Goal: Find specific page/section: Find specific page/section

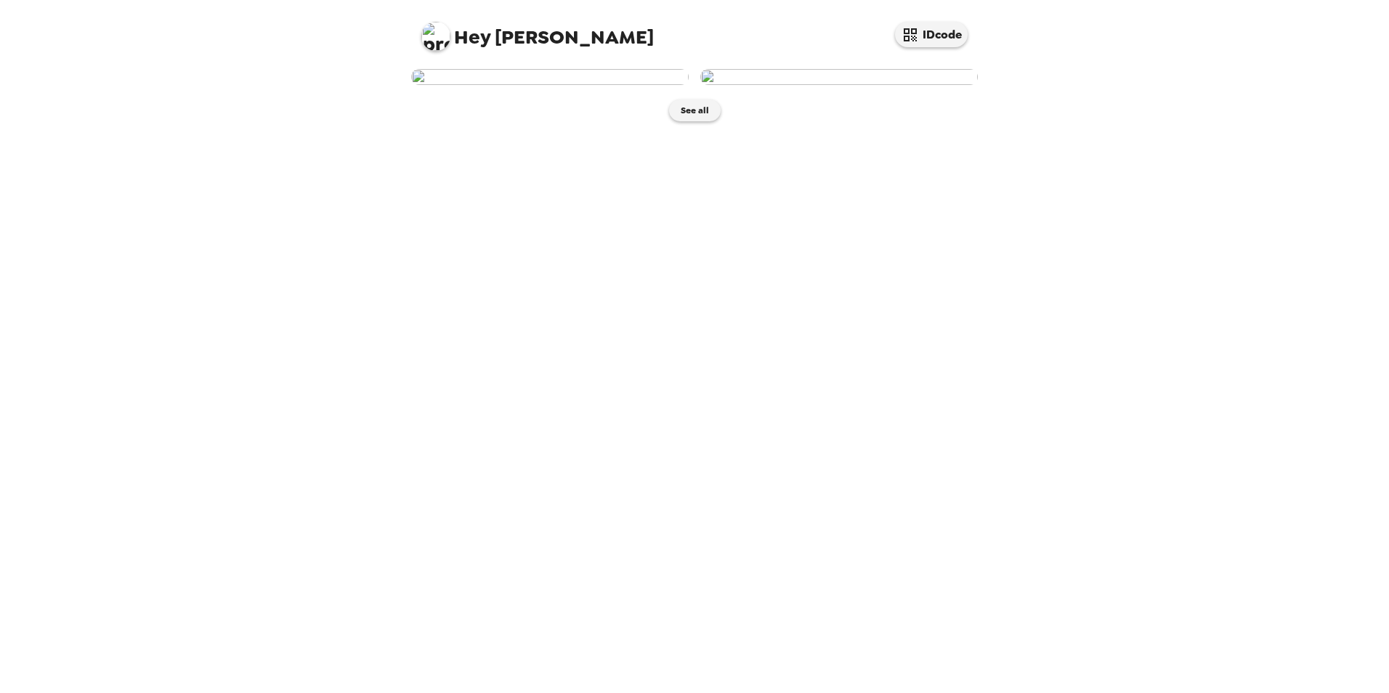
click at [557, 85] on img at bounding box center [549, 77] width 277 height 16
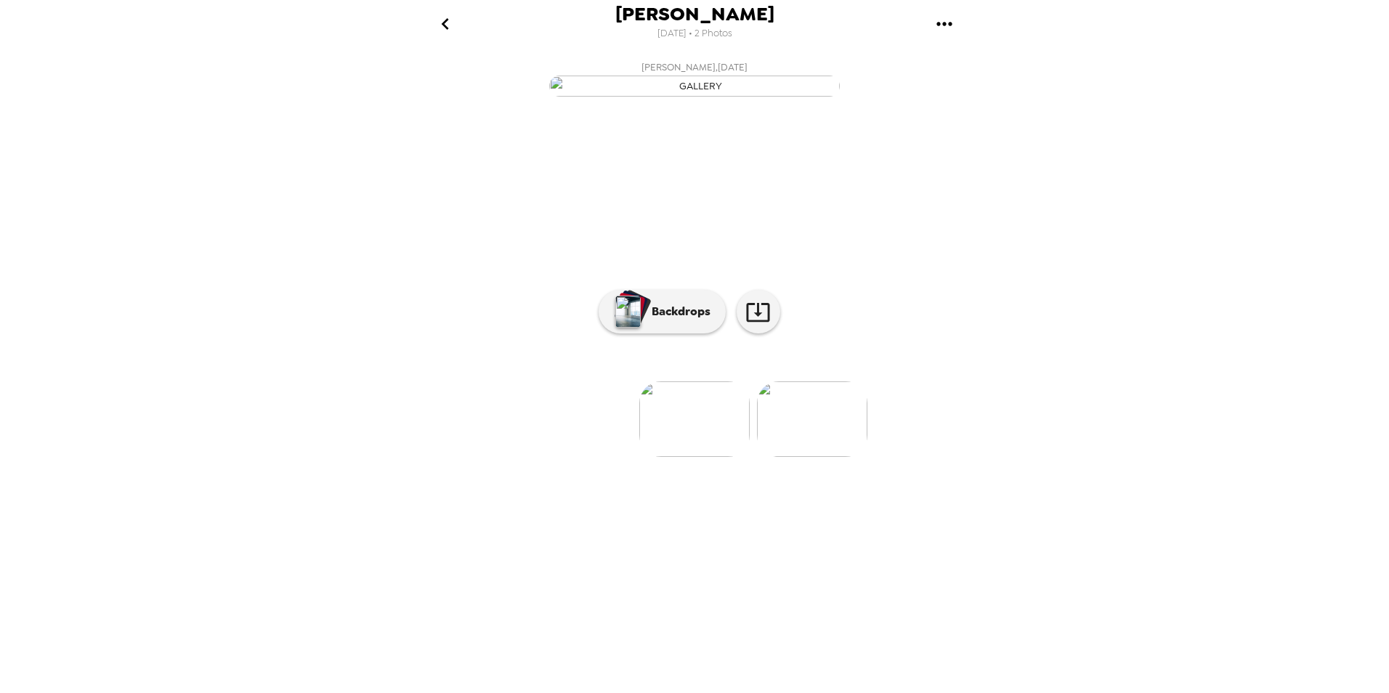
click at [823, 457] on img at bounding box center [812, 419] width 110 height 76
click at [572, 457] on img at bounding box center [578, 419] width 110 height 76
click at [815, 457] on img at bounding box center [812, 419] width 110 height 76
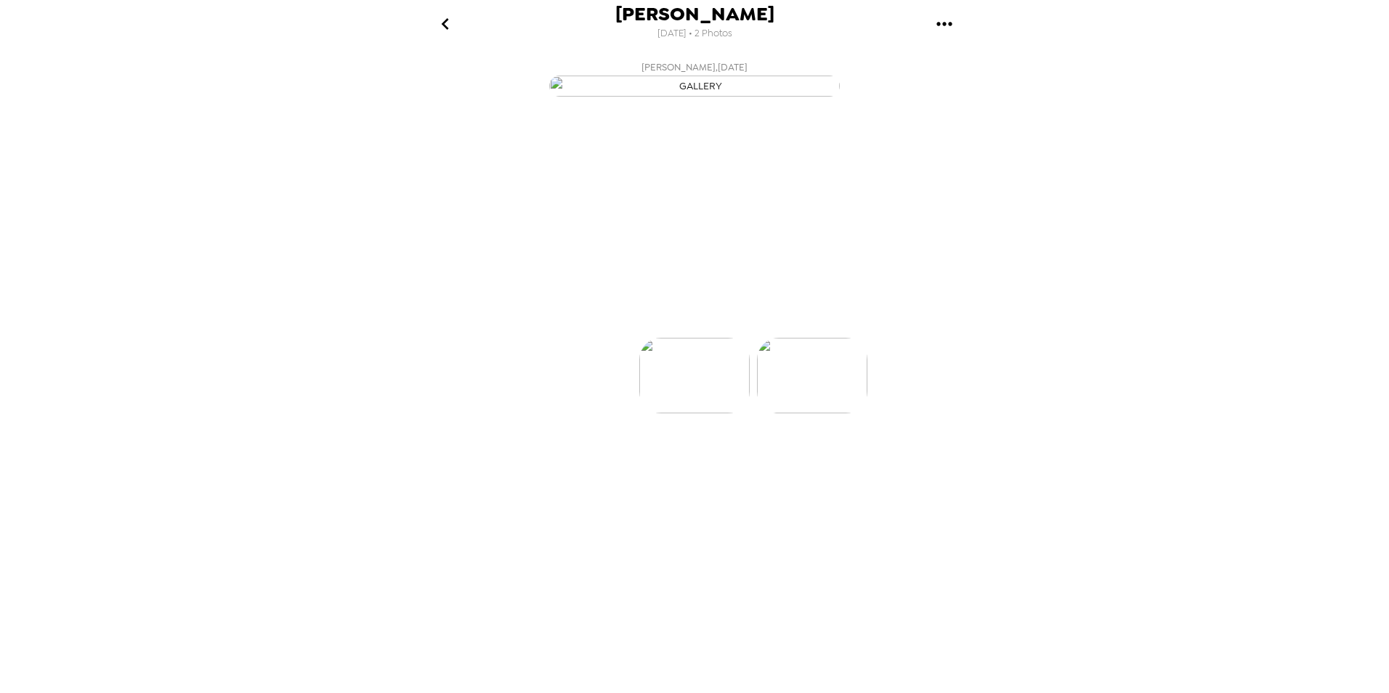
scroll to position [0, 116]
click at [593, 457] on img at bounding box center [578, 419] width 110 height 76
click at [675, 333] on button "Backdrops" at bounding box center [661, 312] width 127 height 44
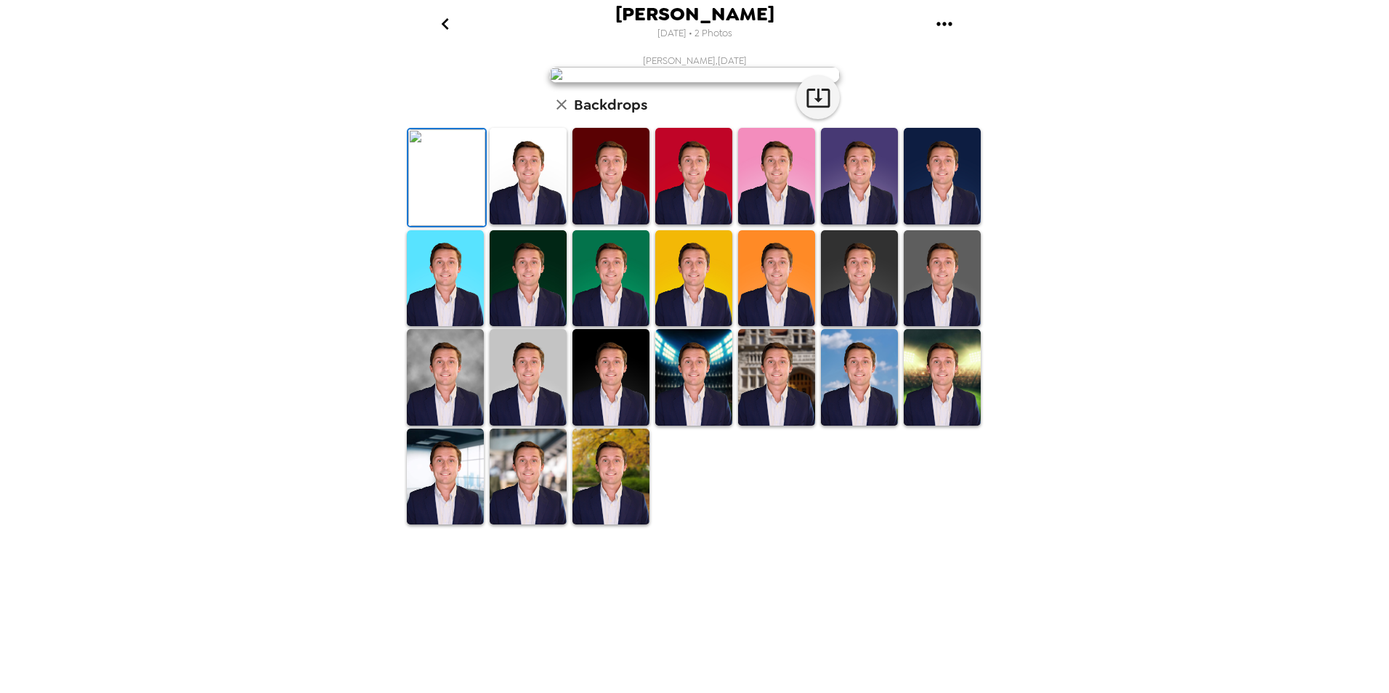
click at [518, 224] on img at bounding box center [527, 176] width 77 height 97
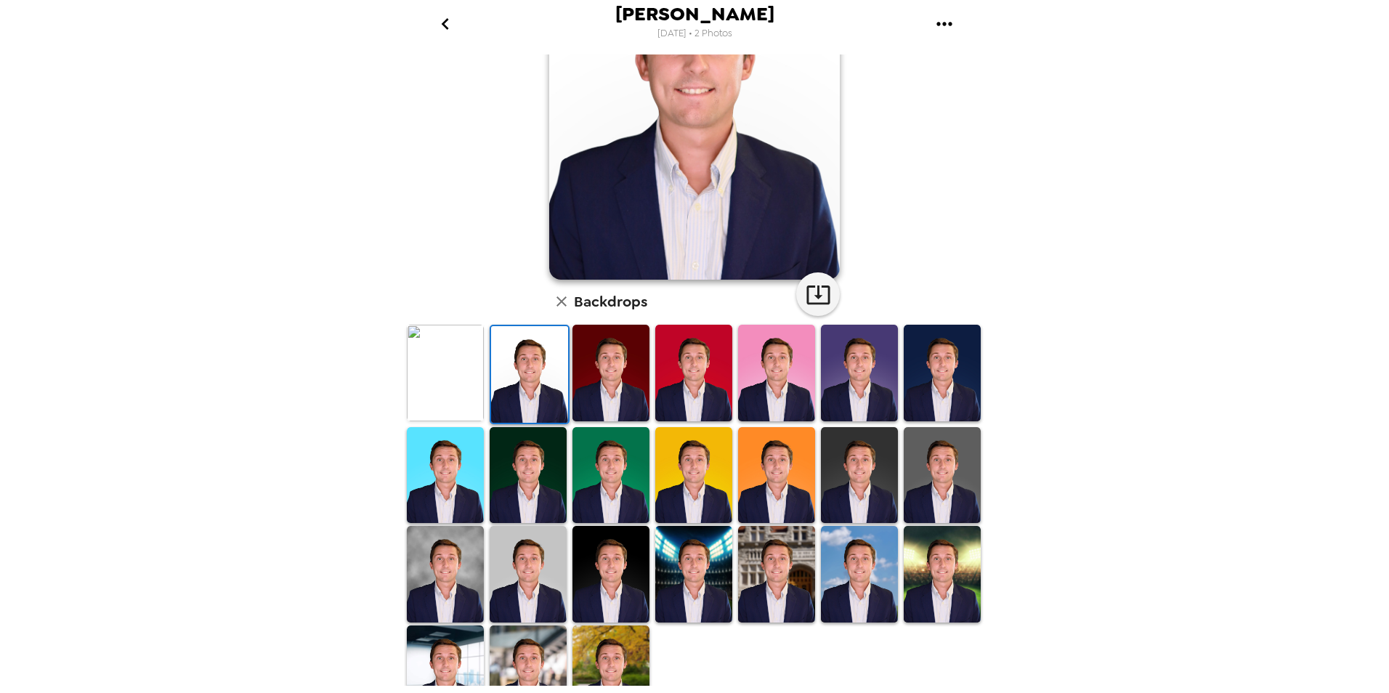
scroll to position [179, 0]
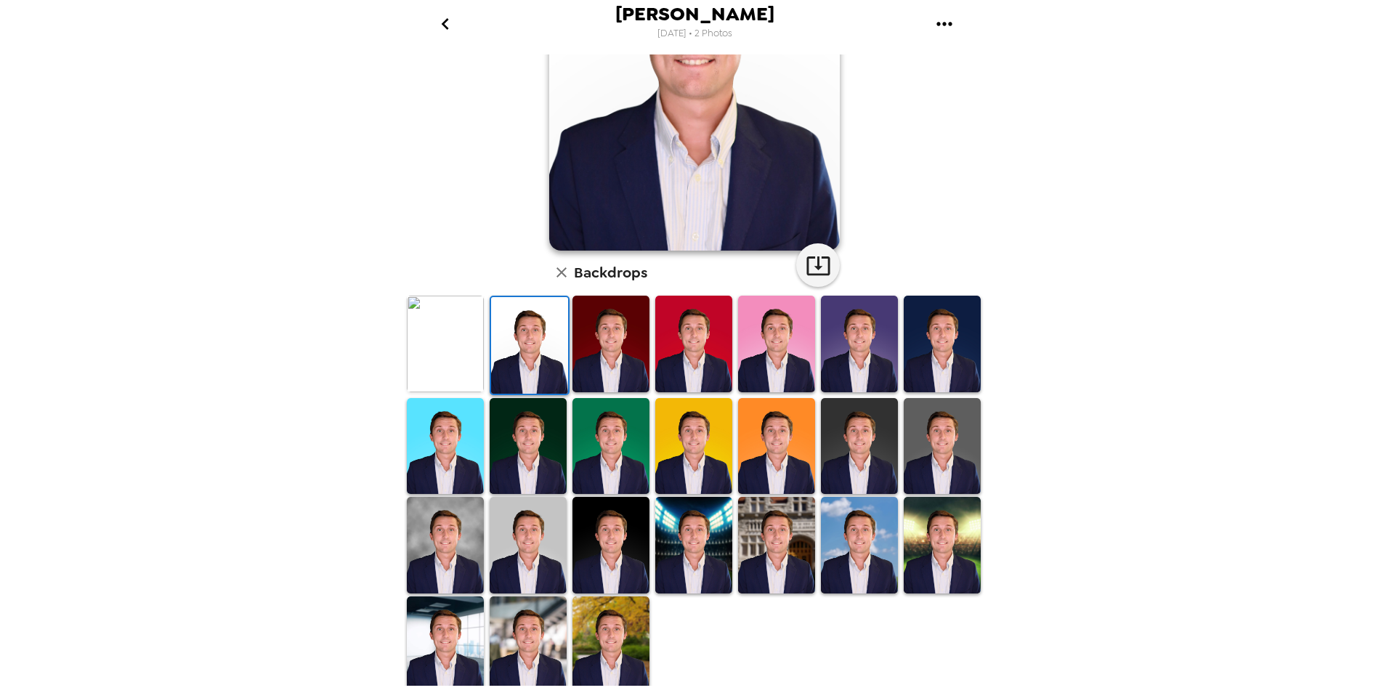
click at [704, 530] on img at bounding box center [693, 545] width 77 height 97
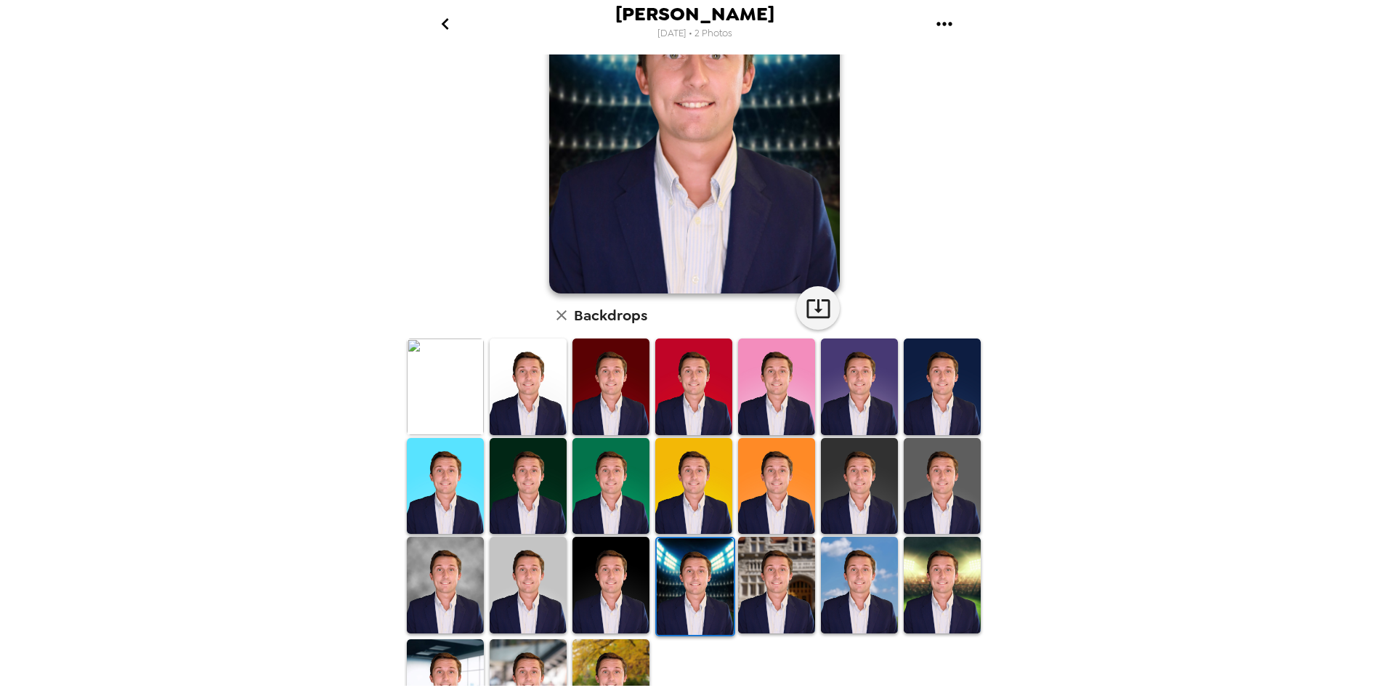
scroll to position [144, 0]
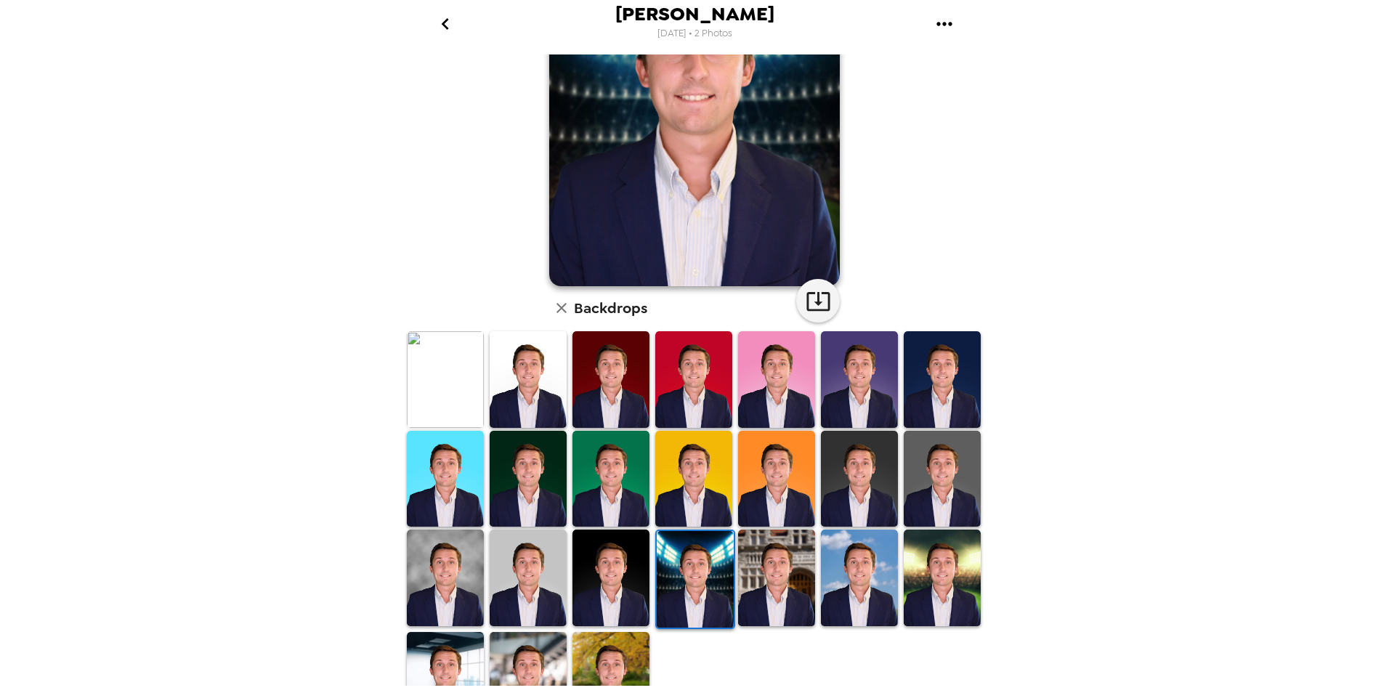
click at [851, 558] on img at bounding box center [859, 577] width 77 height 97
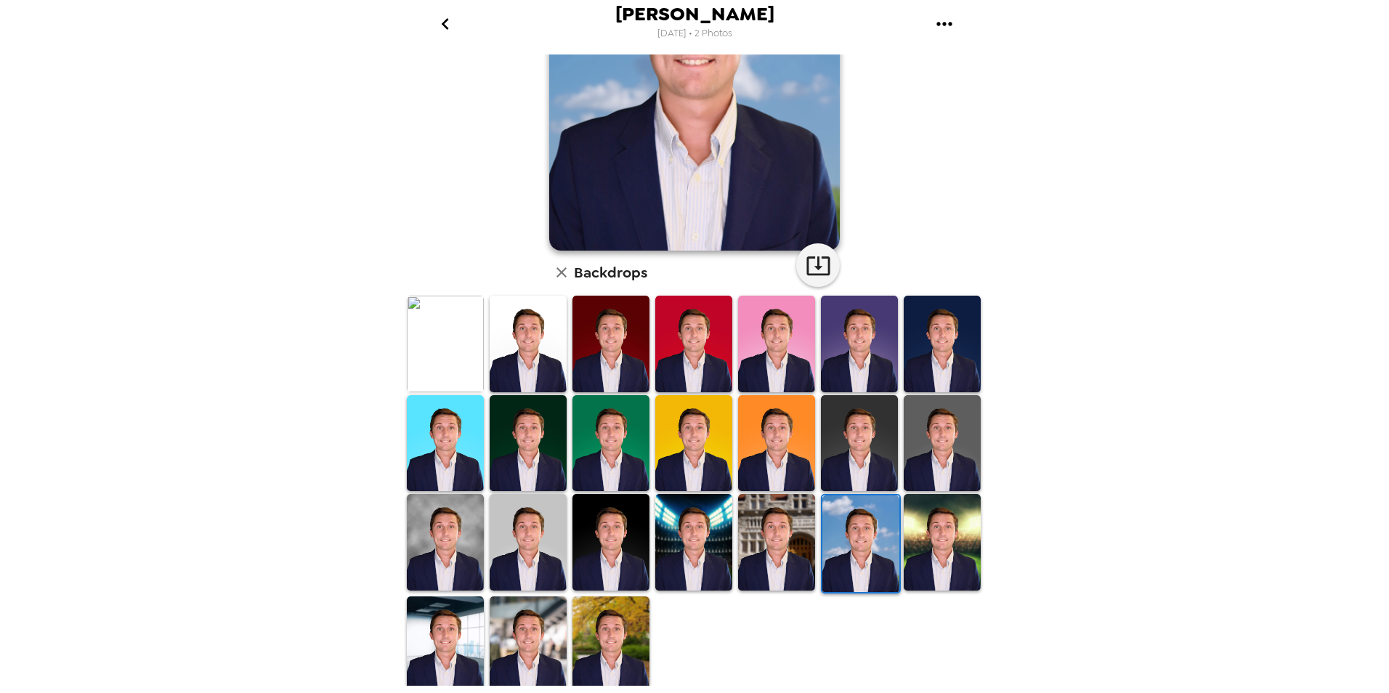
scroll to position [179, 0]
click at [622, 652] on img at bounding box center [610, 644] width 77 height 97
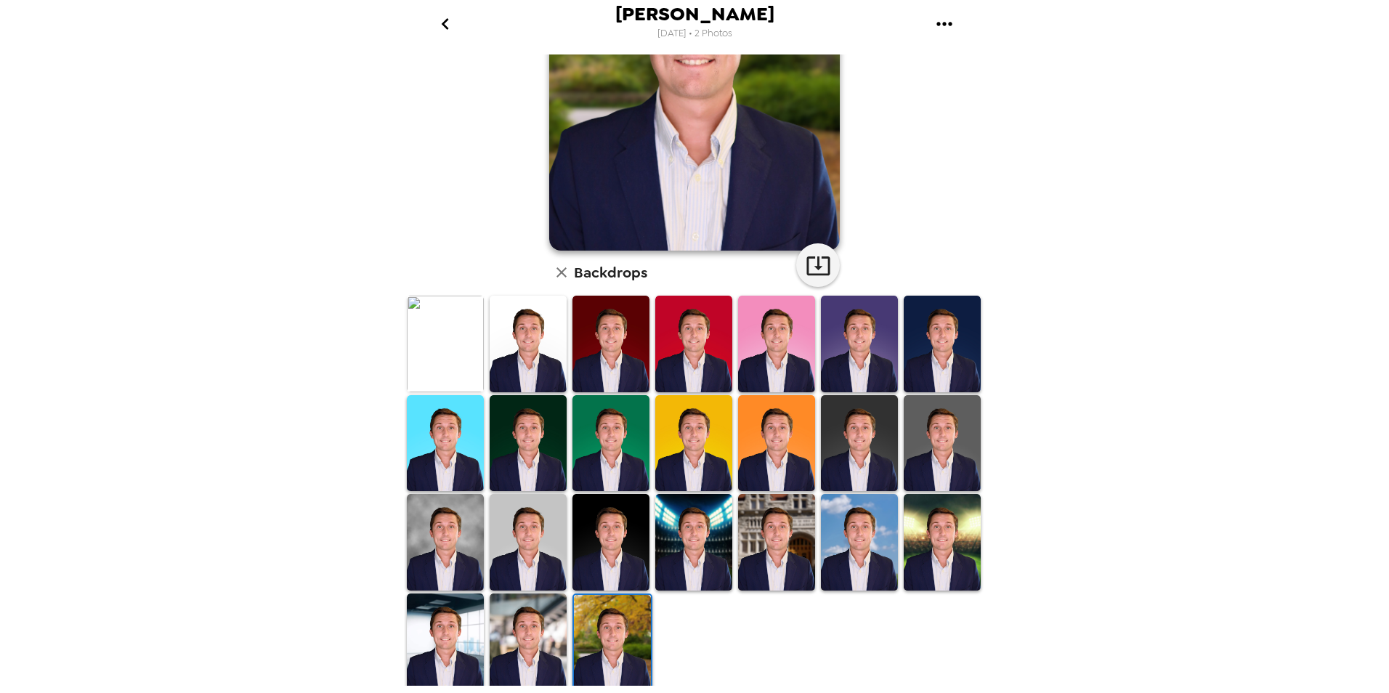
click at [503, 633] on img at bounding box center [527, 641] width 77 height 97
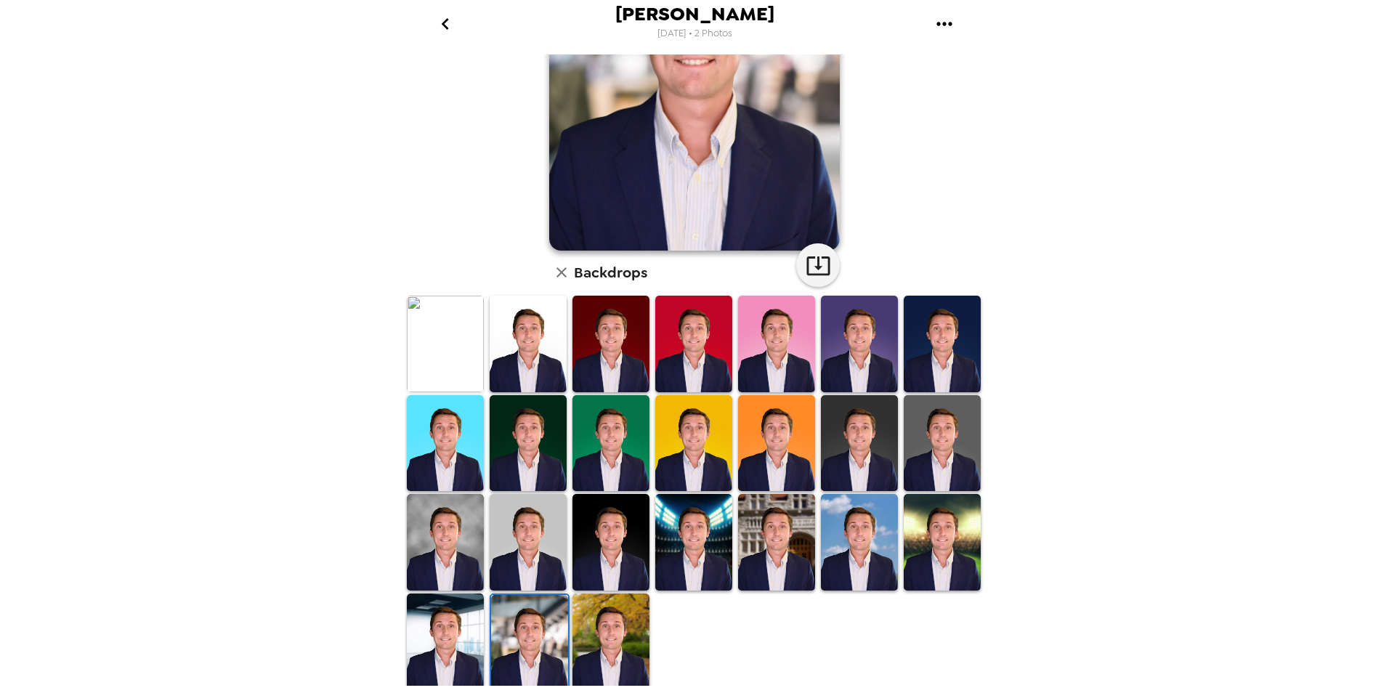
click at [468, 614] on img at bounding box center [445, 641] width 77 height 97
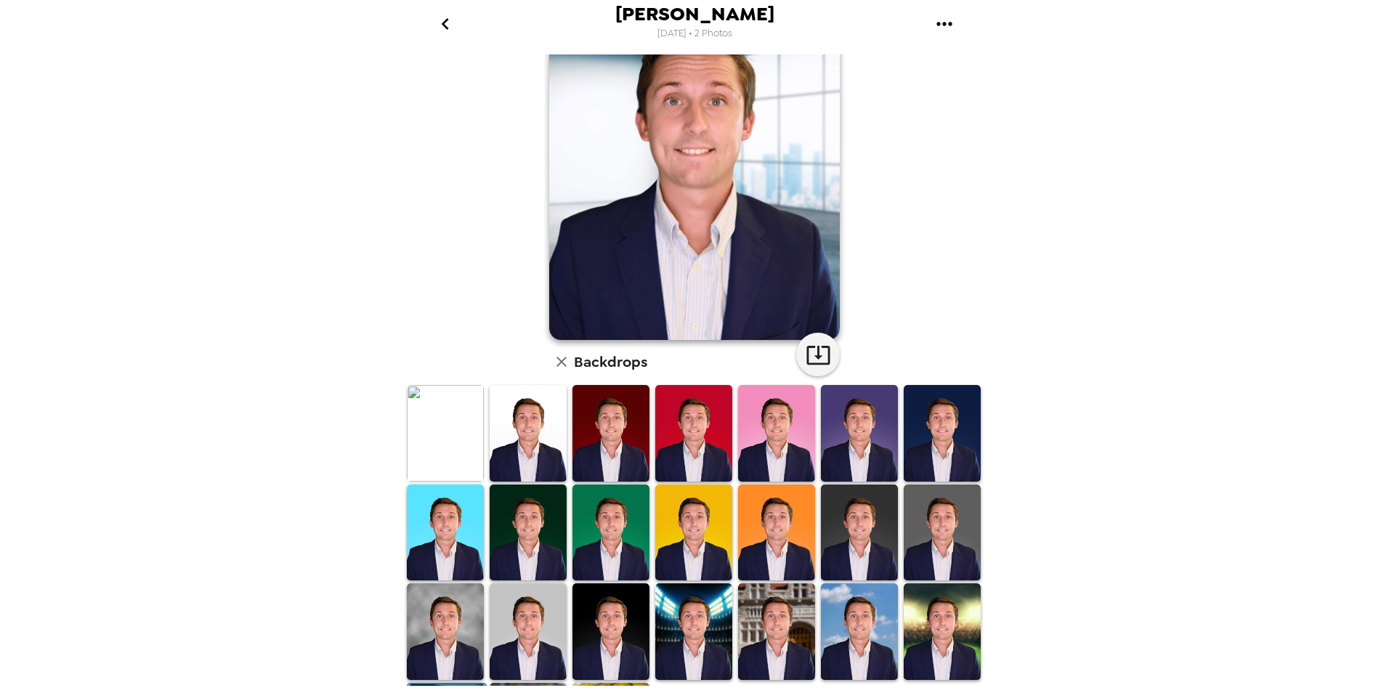
scroll to position [139, 0]
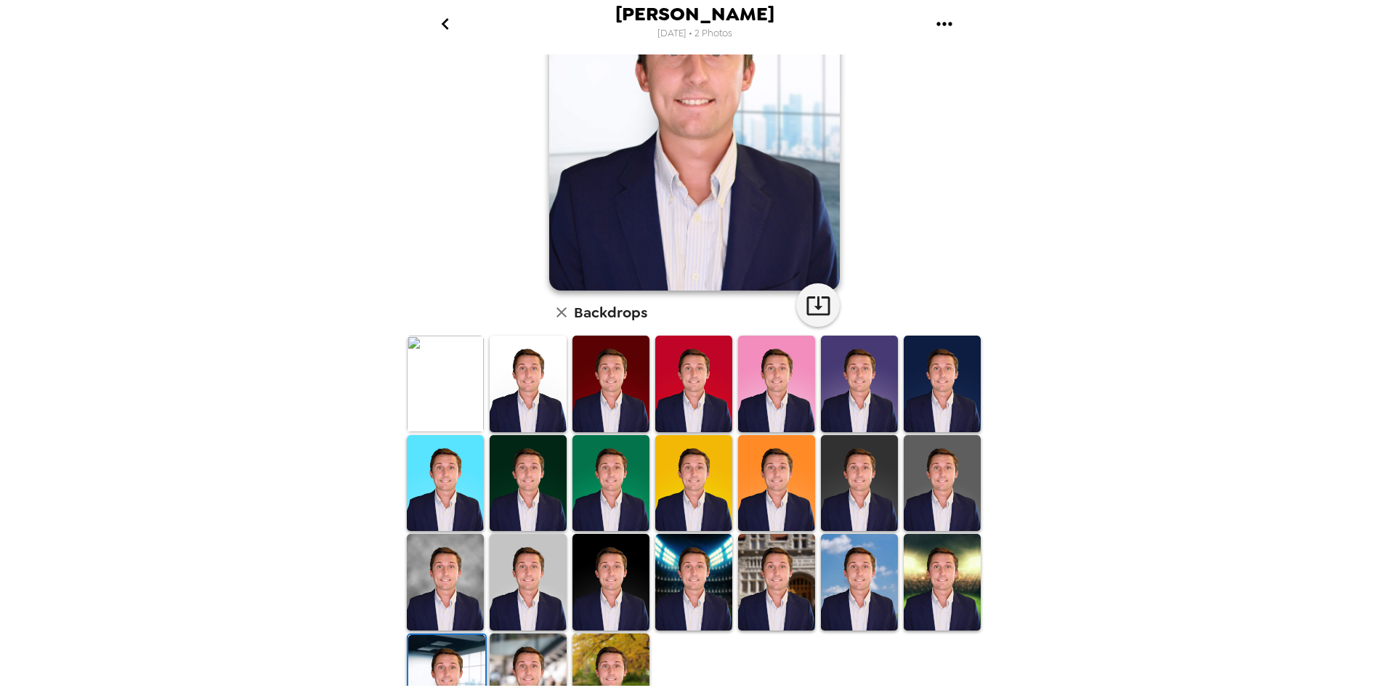
click at [947, 568] on img at bounding box center [941, 582] width 77 height 97
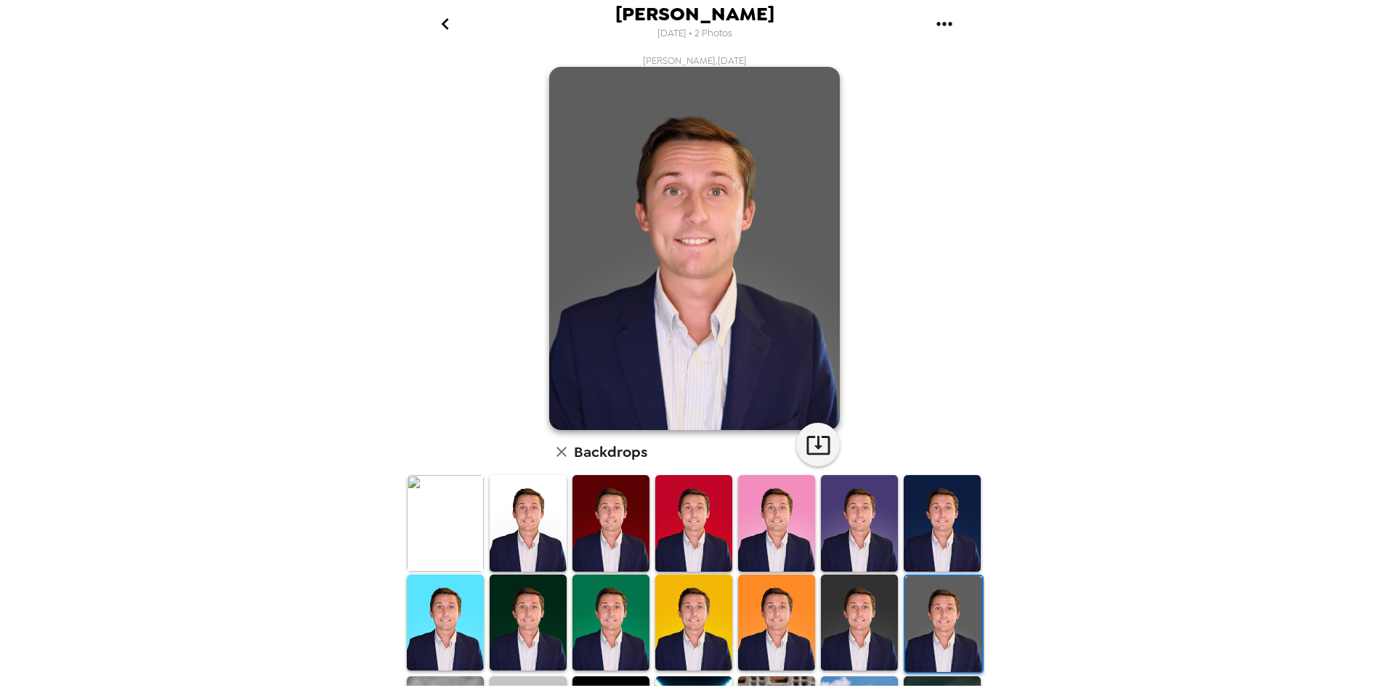
scroll to position [179, 0]
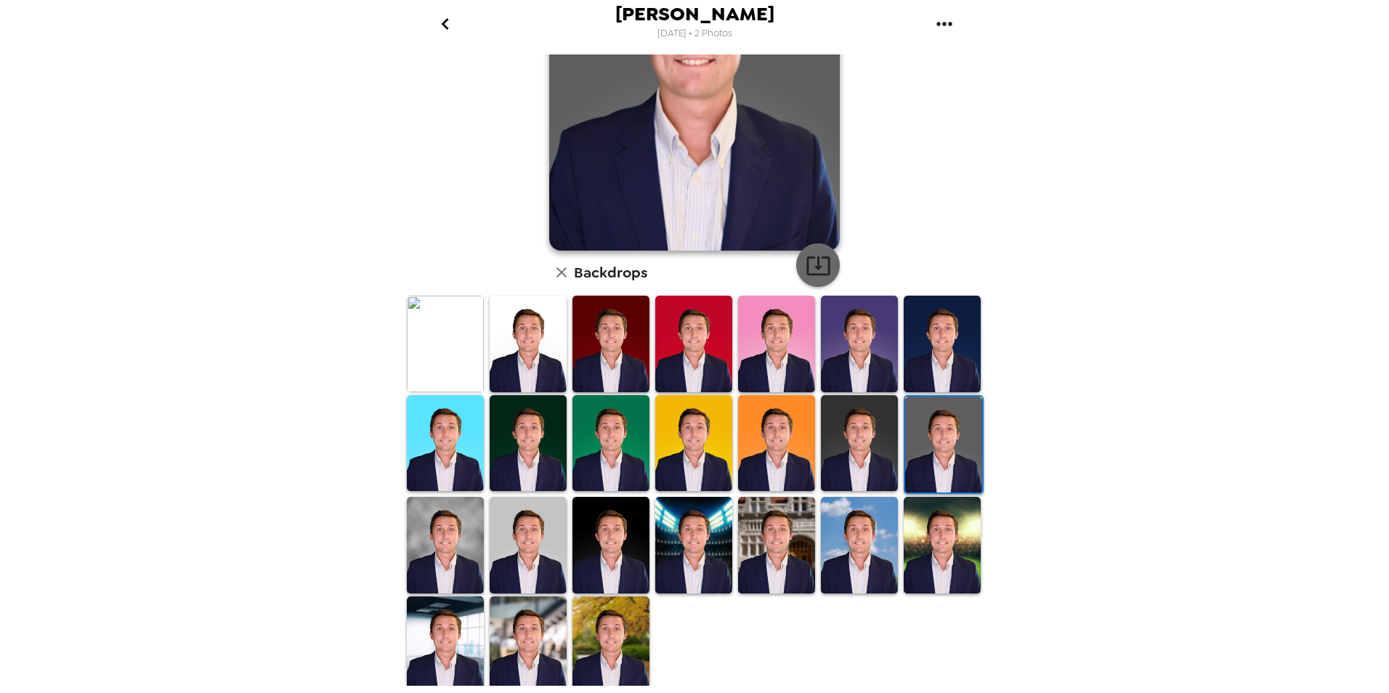
click at [810, 264] on icon "button" at bounding box center [817, 265] width 25 height 25
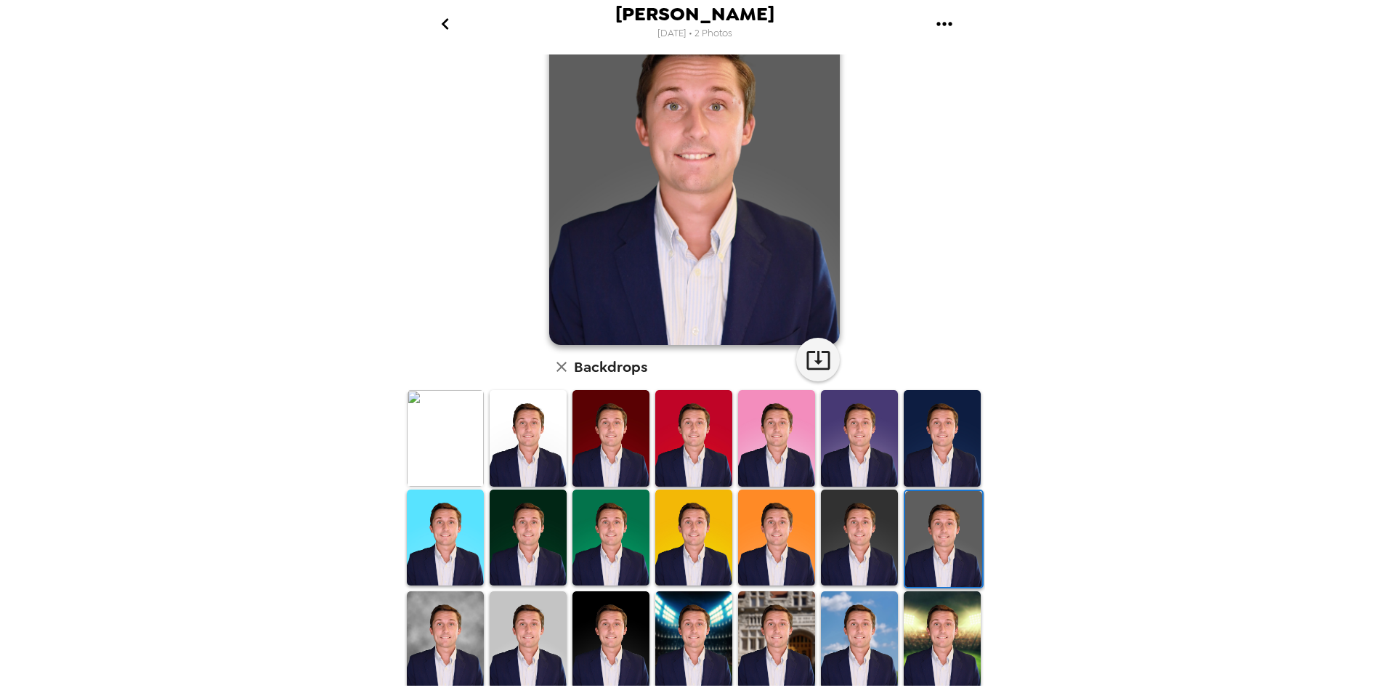
scroll to position [0, 0]
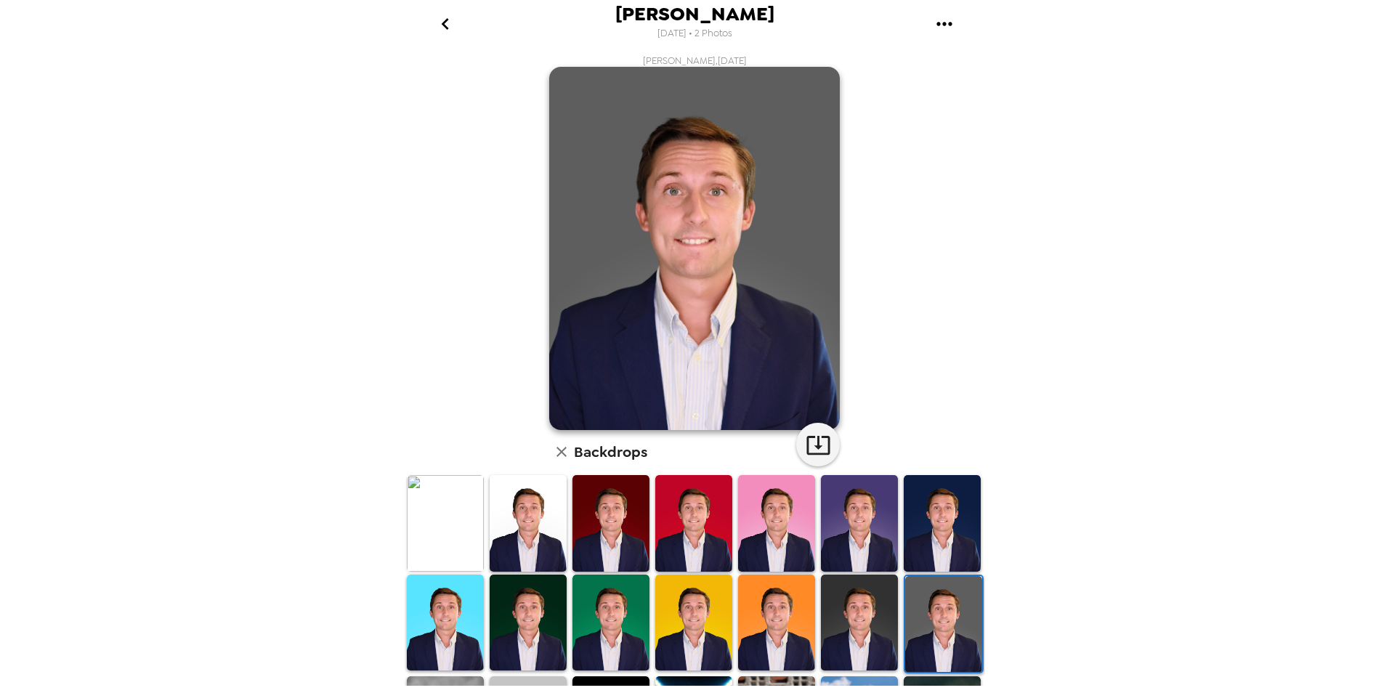
click at [943, 18] on icon "gallery menu" at bounding box center [943, 23] width 23 height 23
click at [445, 22] on div at bounding box center [694, 346] width 1389 height 693
click at [450, 26] on icon "go back" at bounding box center [445, 23] width 23 height 23
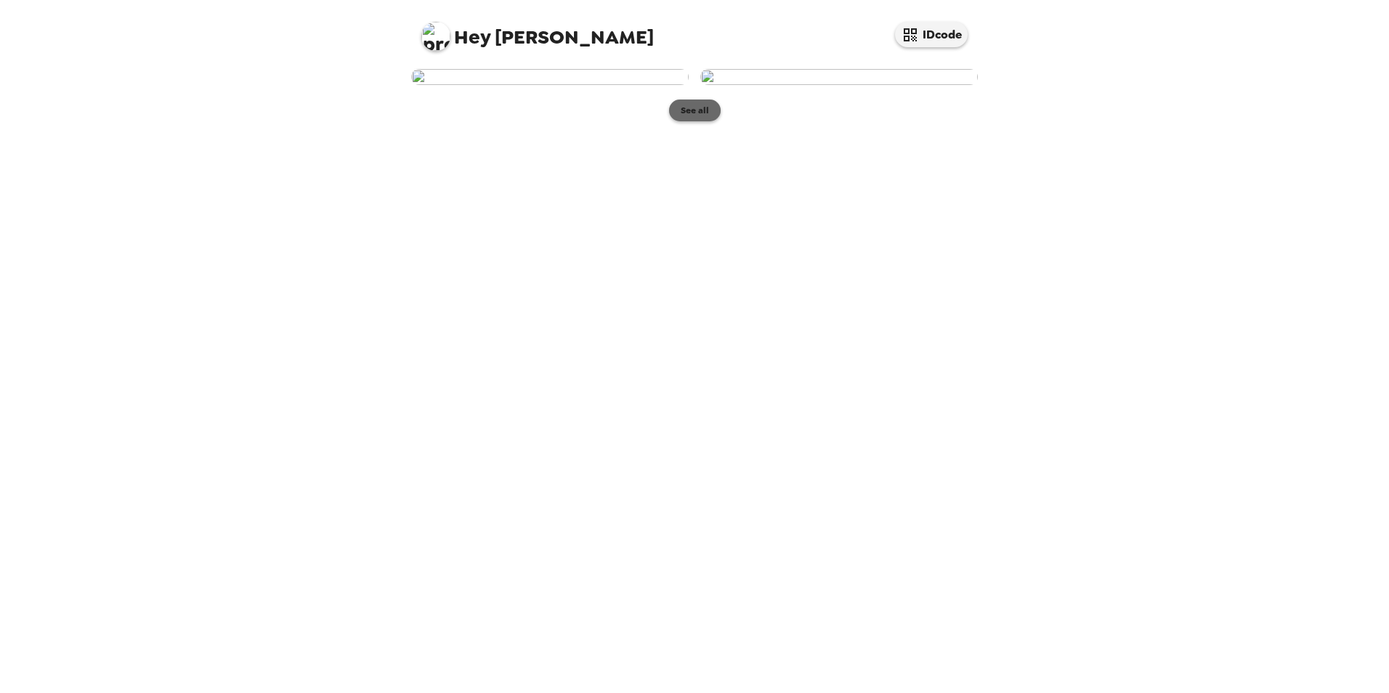
click at [694, 121] on button "See all" at bounding box center [695, 110] width 52 height 22
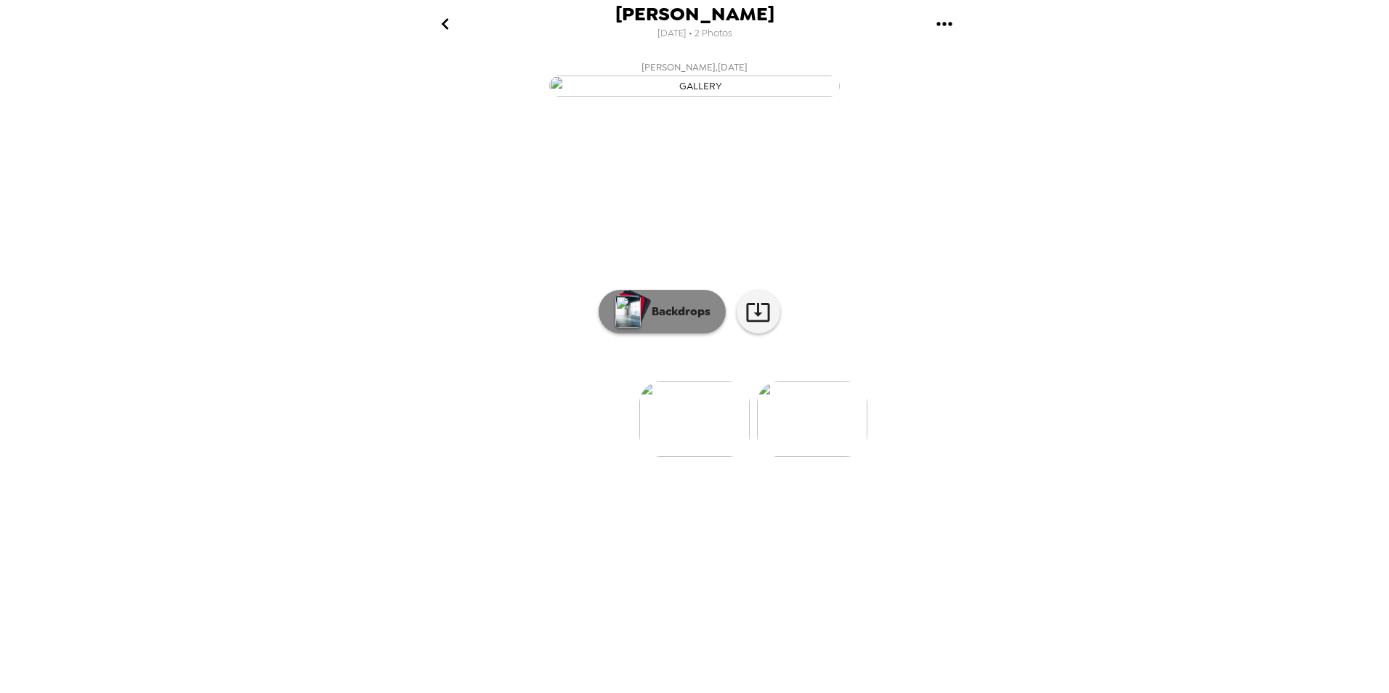
click at [674, 320] on p "Backdrops" at bounding box center [677, 311] width 66 height 17
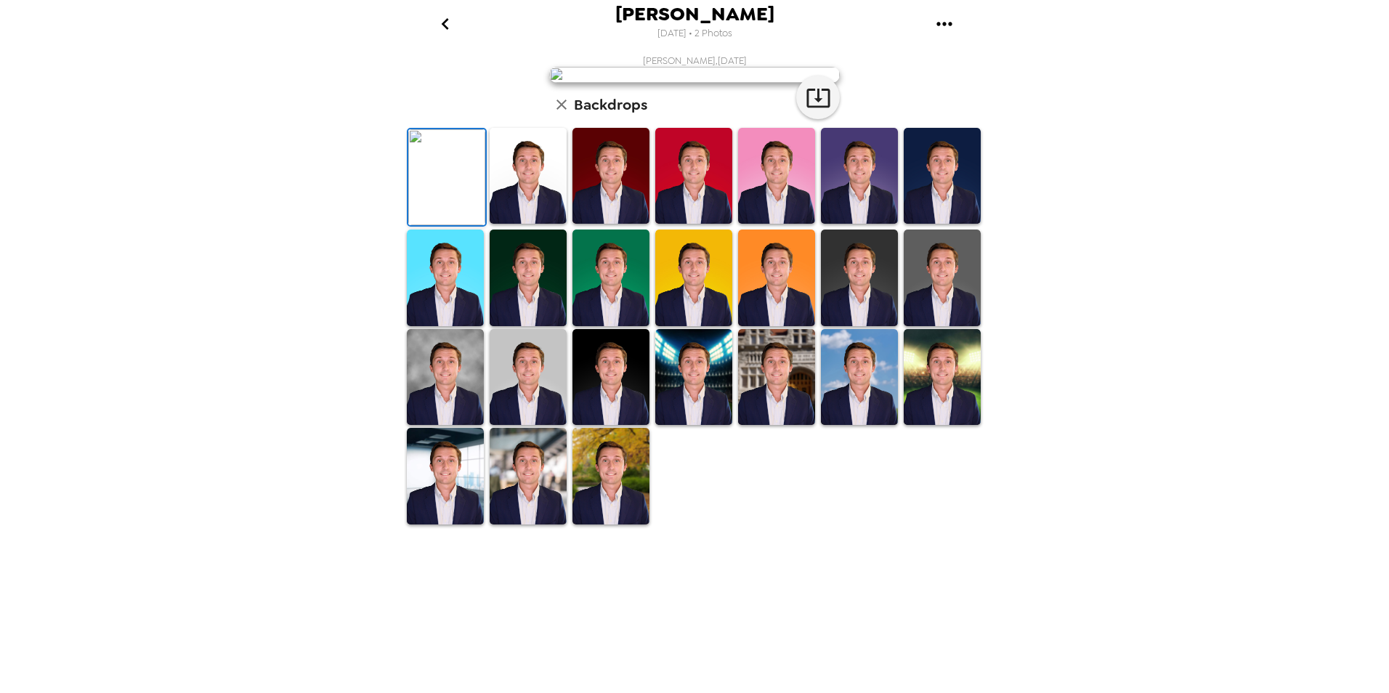
scroll to position [84, 0]
click at [918, 325] on img at bounding box center [941, 277] width 77 height 96
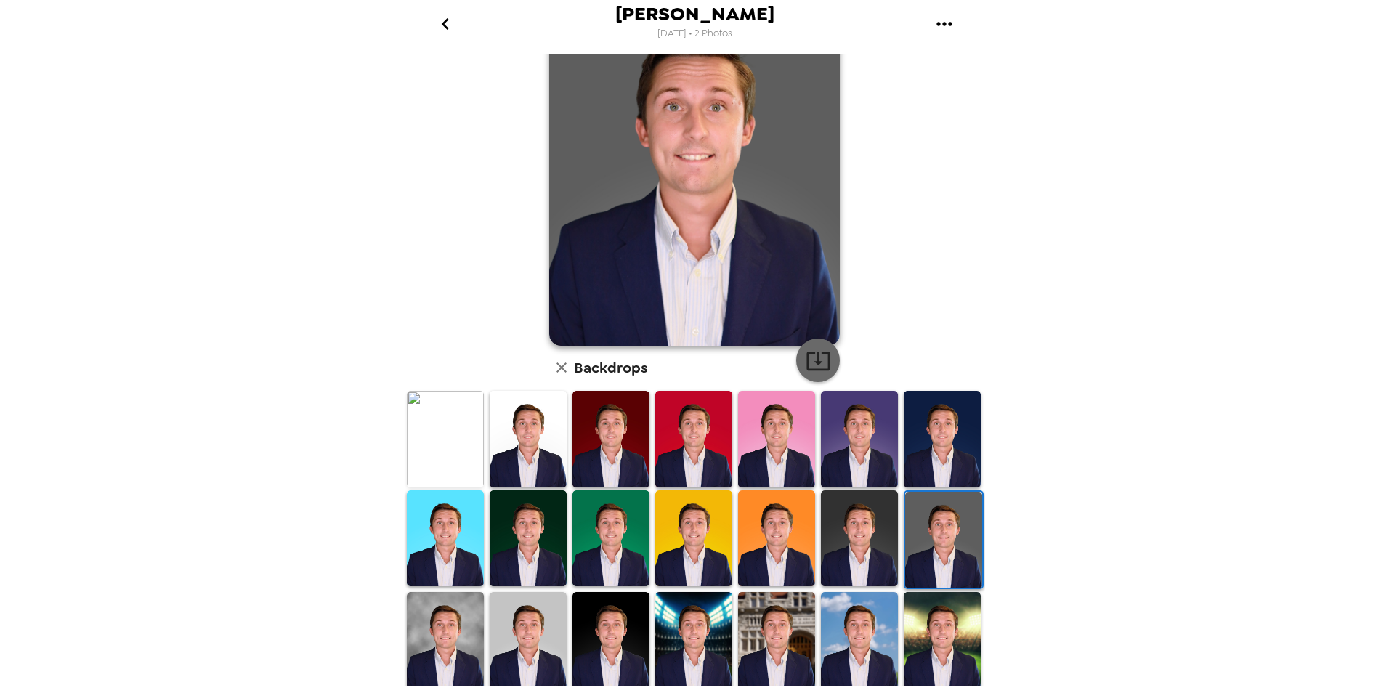
click at [812, 363] on icon "button" at bounding box center [817, 360] width 23 height 19
click at [452, 32] on icon "go back" at bounding box center [445, 23] width 23 height 23
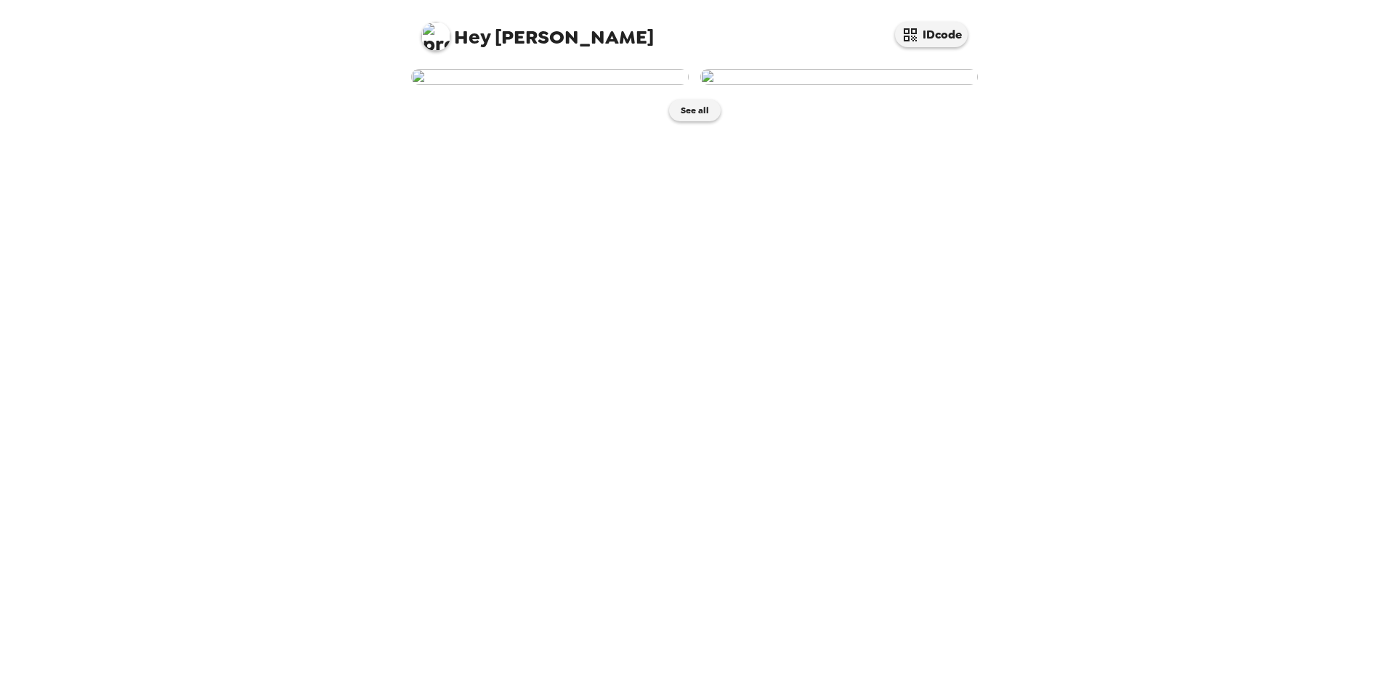
click at [851, 85] on img at bounding box center [838, 77] width 277 height 16
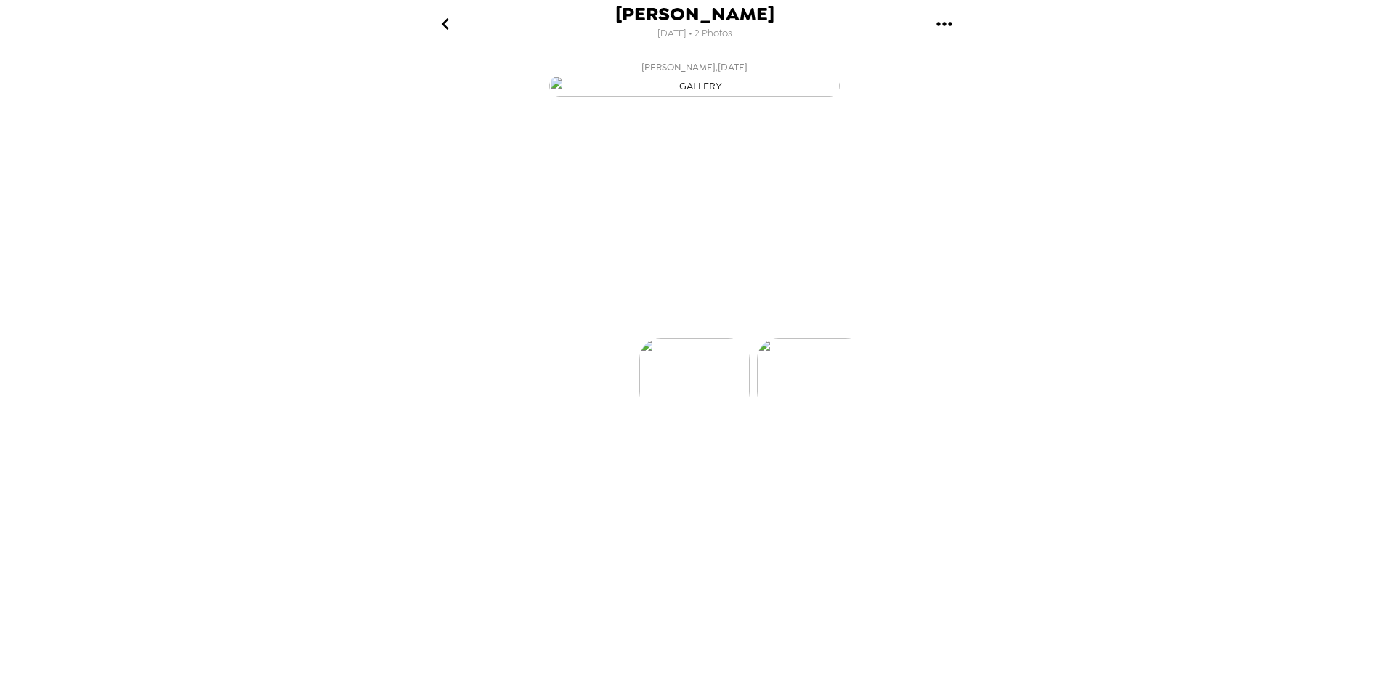
scroll to position [0, 116]
click at [446, 24] on icon "go back" at bounding box center [445, 23] width 23 height 23
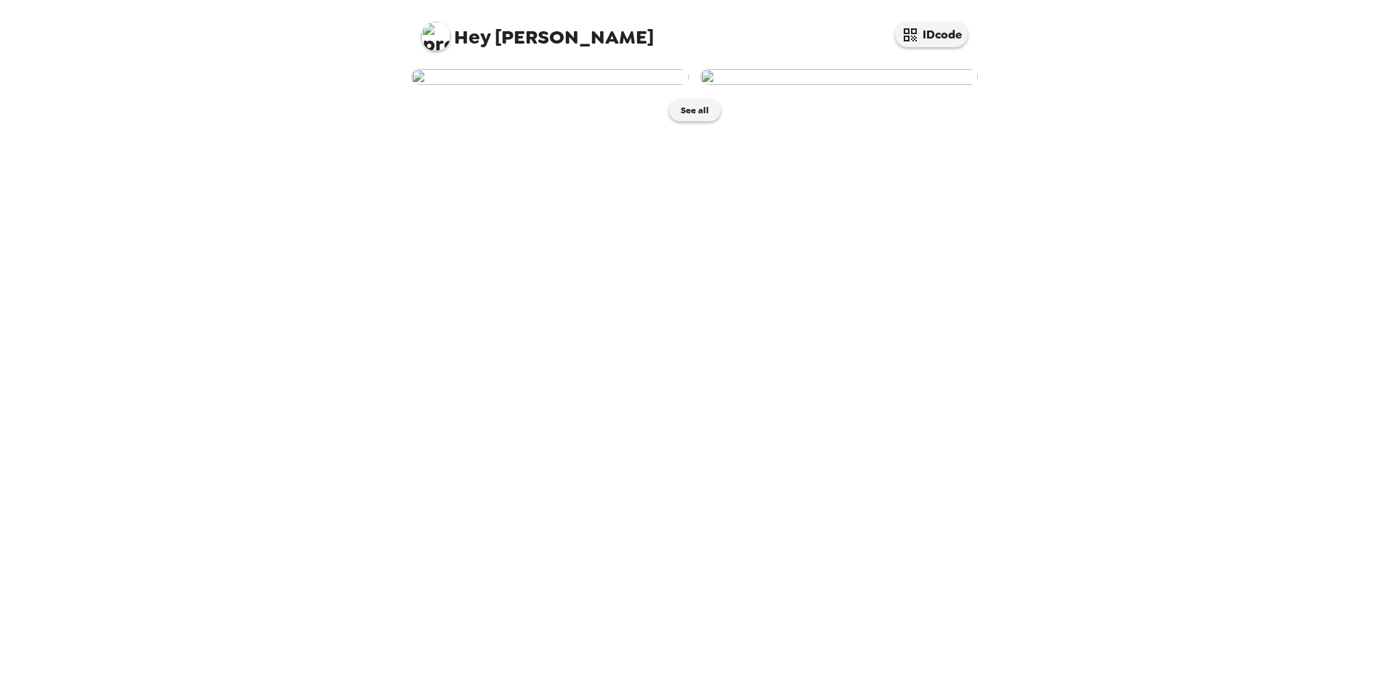
click at [528, 85] on img at bounding box center [549, 77] width 277 height 16
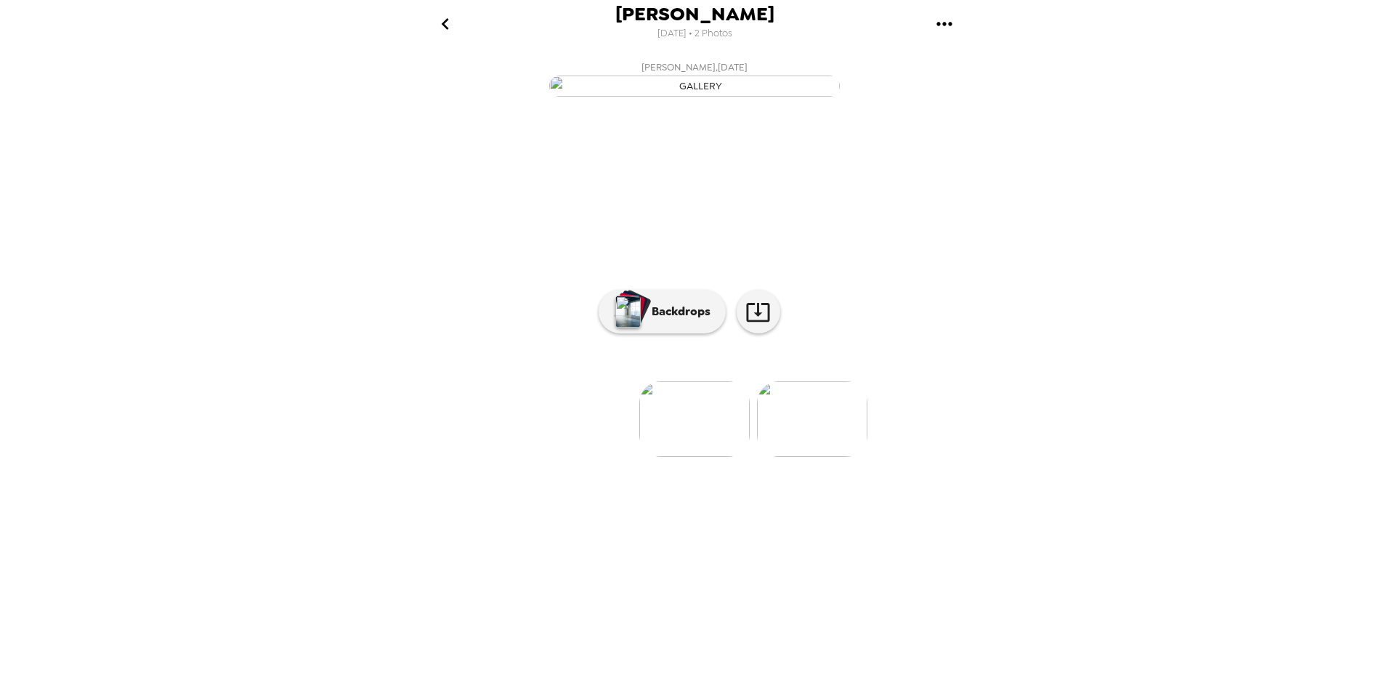
click at [824, 457] on img at bounding box center [812, 419] width 110 height 76
click at [750, 325] on icon at bounding box center [757, 311] width 25 height 25
click at [668, 320] on p "Backdrops" at bounding box center [677, 311] width 66 height 17
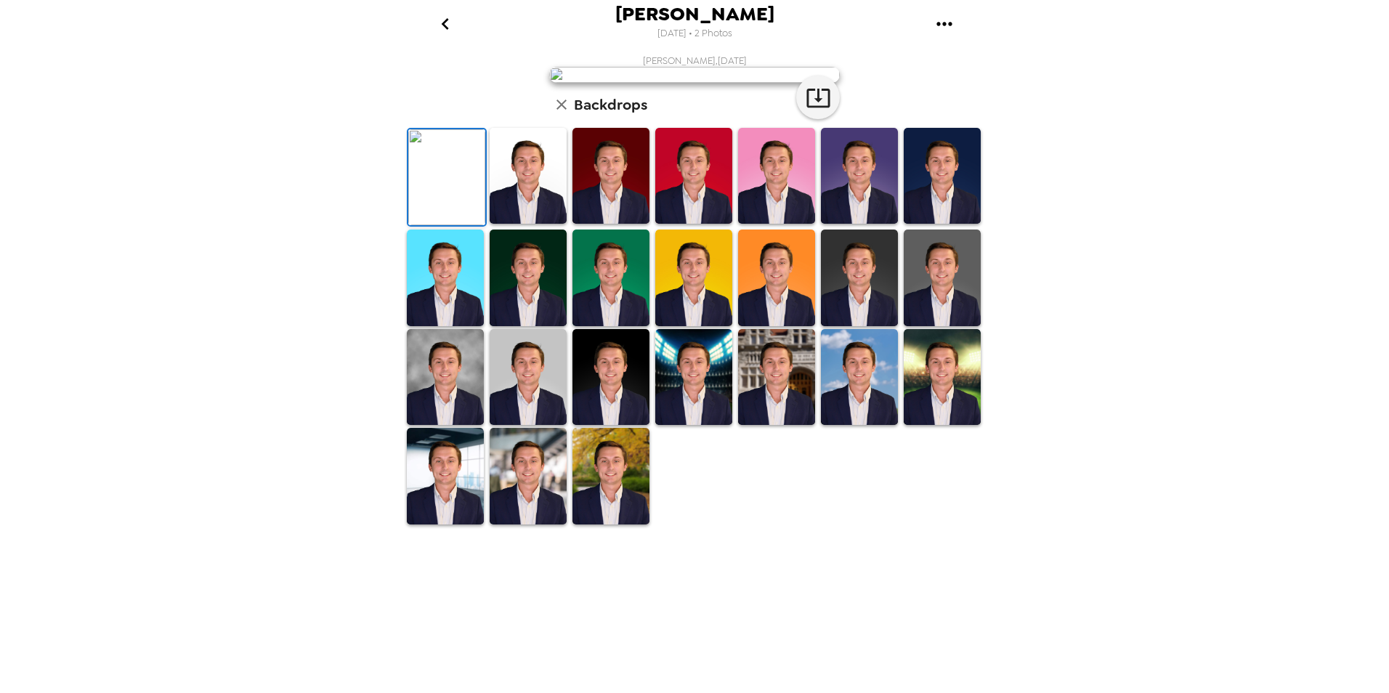
click at [765, 325] on img at bounding box center [776, 277] width 77 height 96
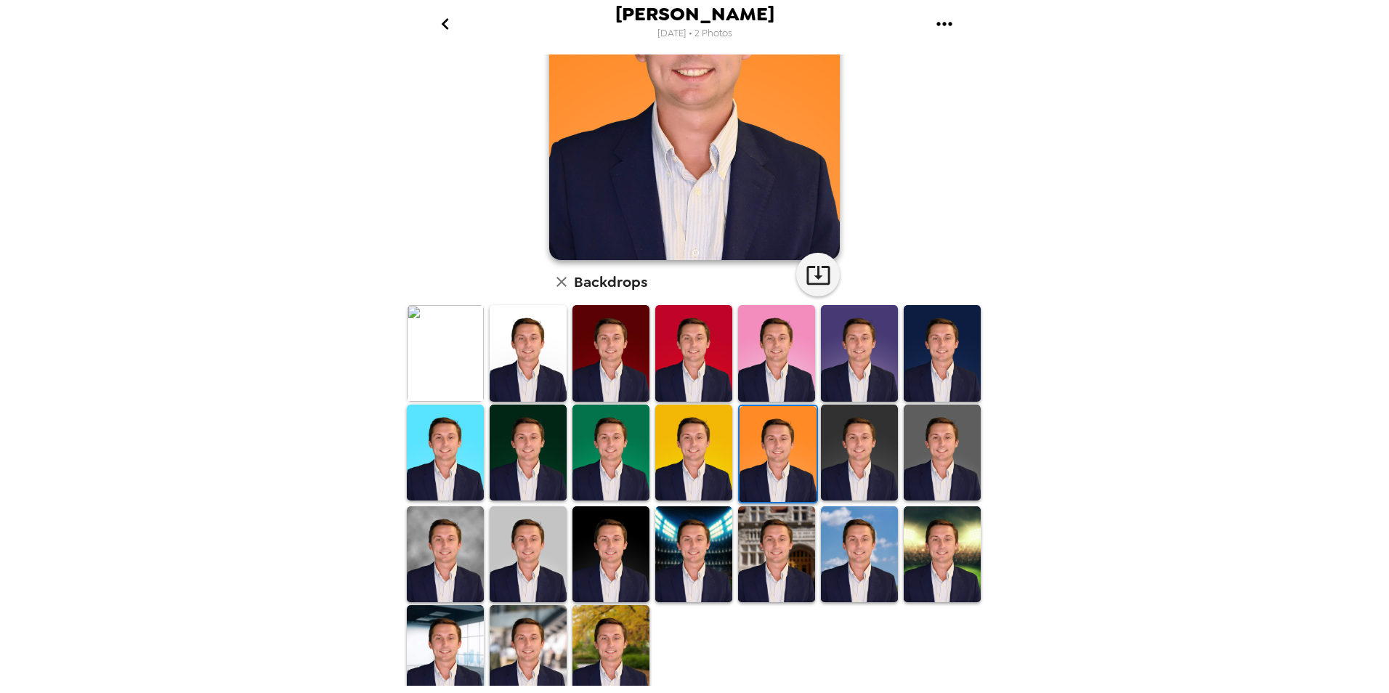
scroll to position [167, 0]
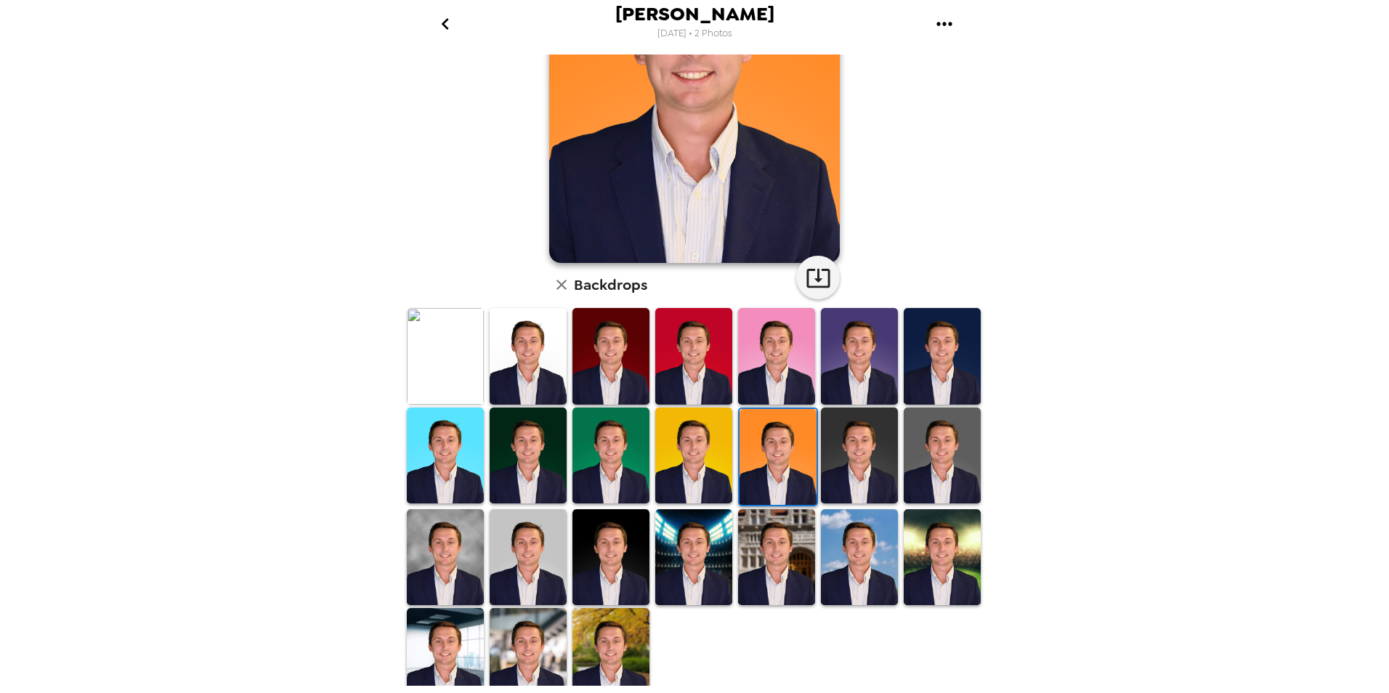
click at [943, 442] on img at bounding box center [941, 455] width 77 height 96
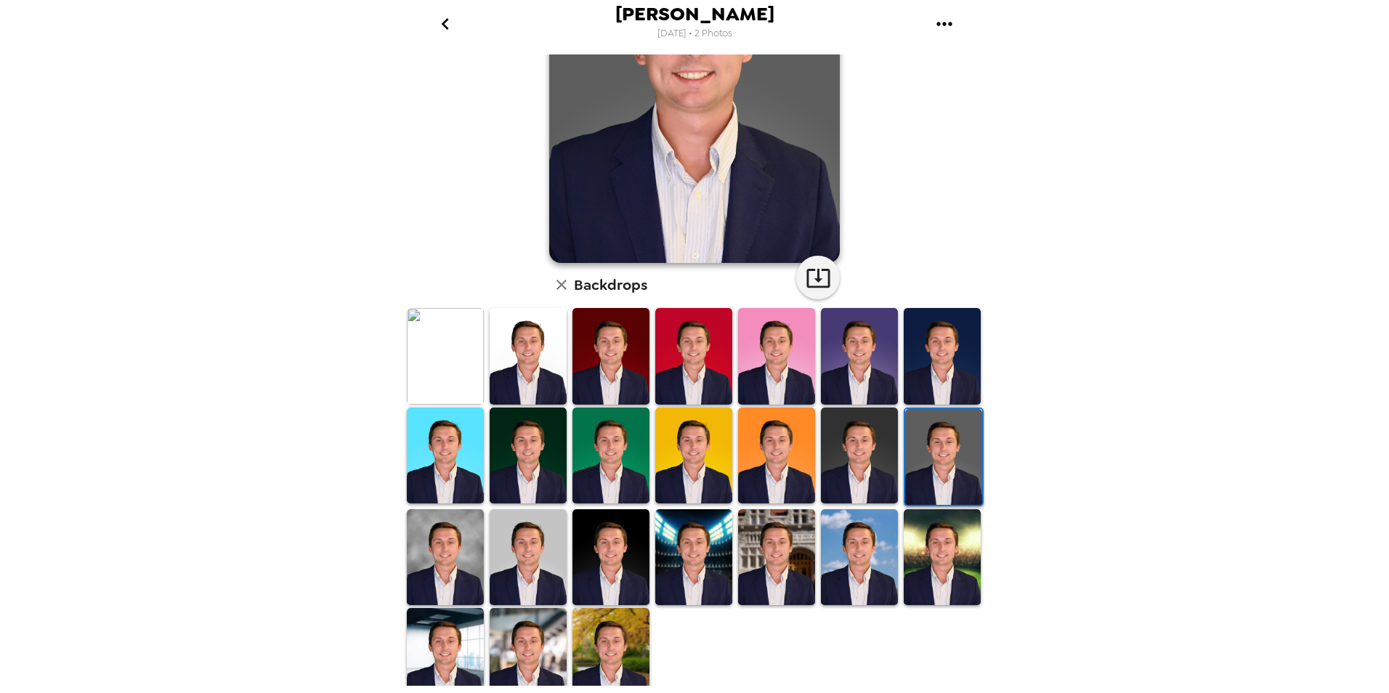
click at [518, 547] on img at bounding box center [527, 557] width 77 height 96
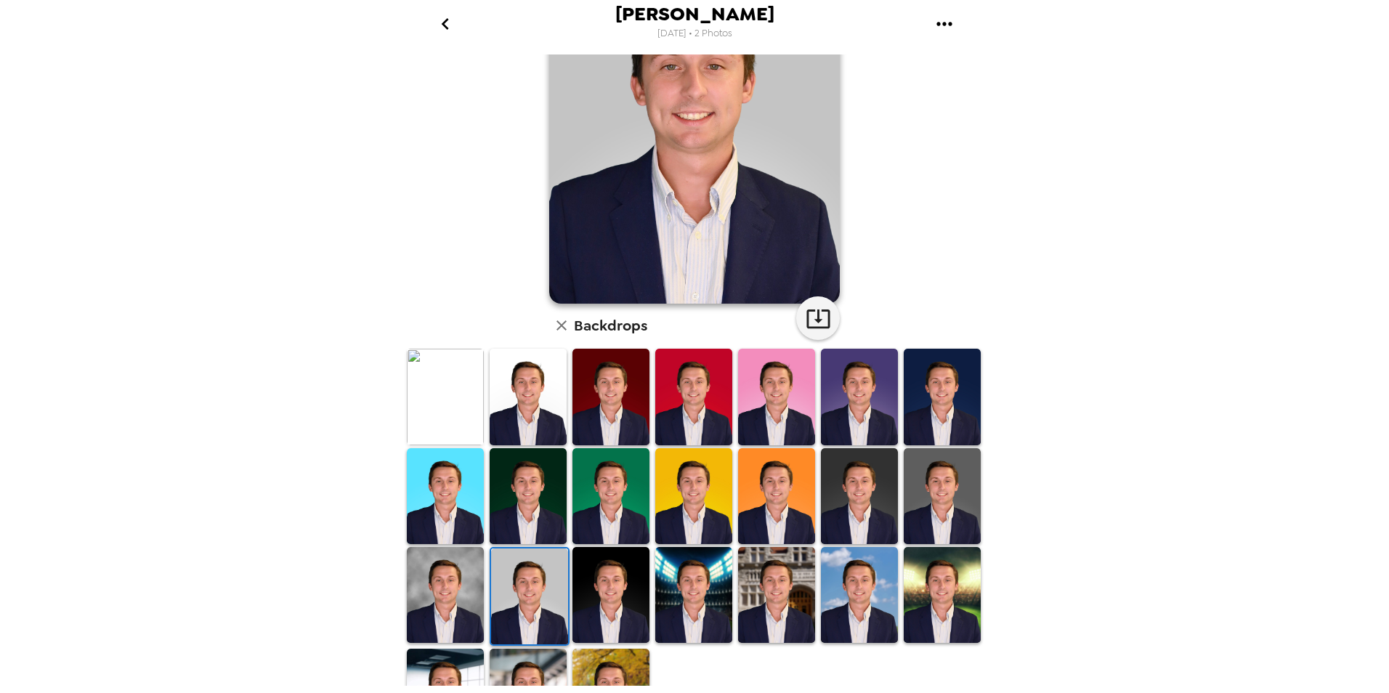
scroll to position [128, 0]
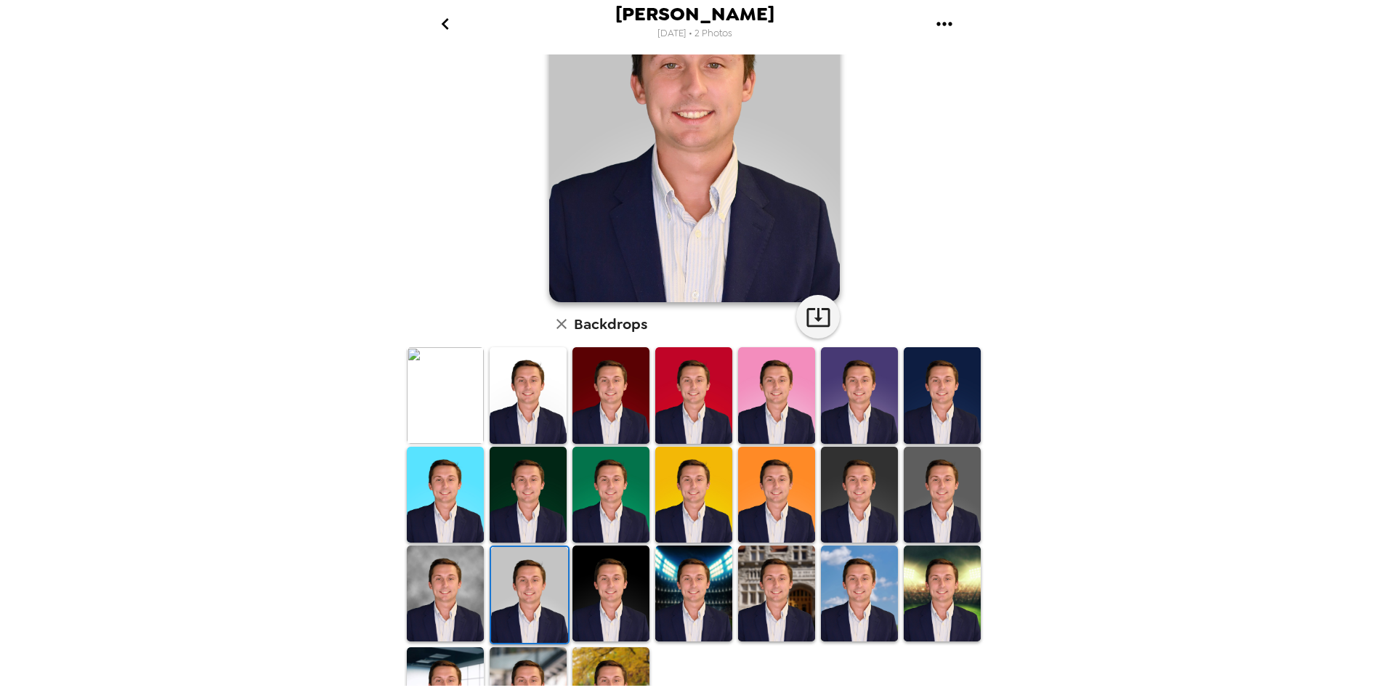
click at [461, 574] on img at bounding box center [445, 593] width 77 height 96
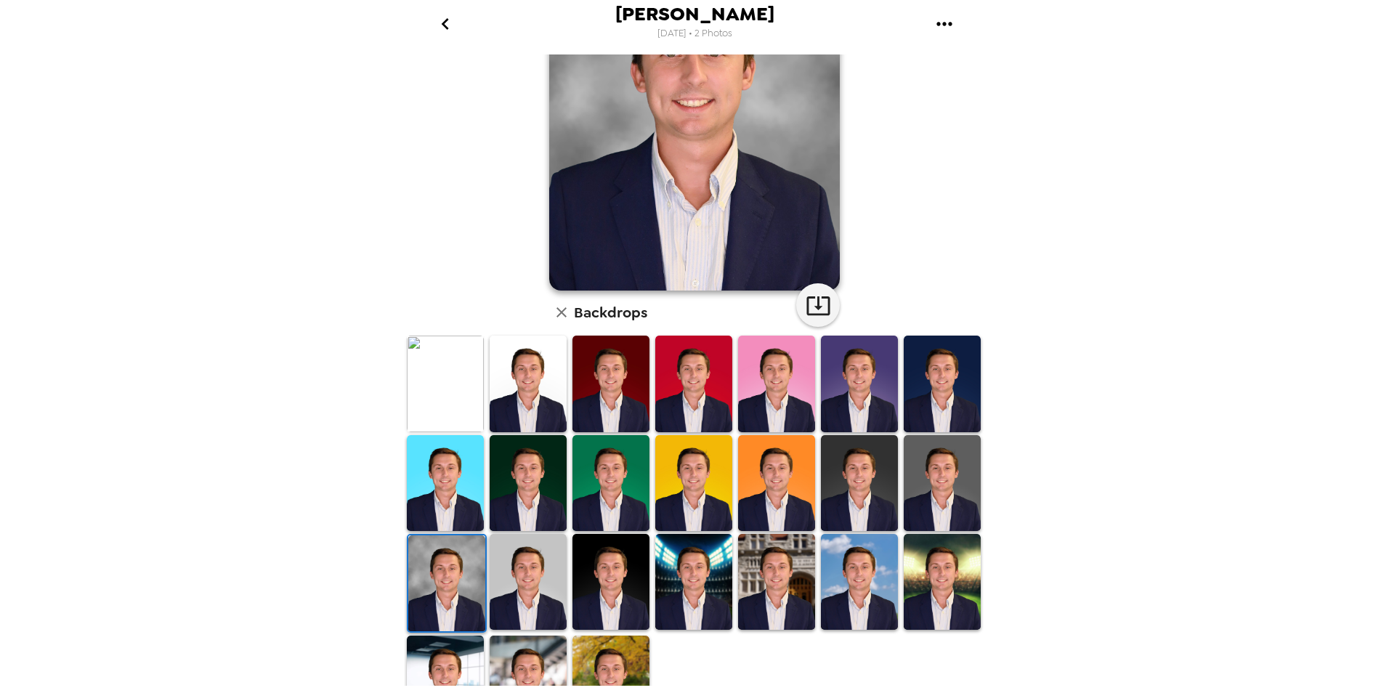
scroll to position [179, 0]
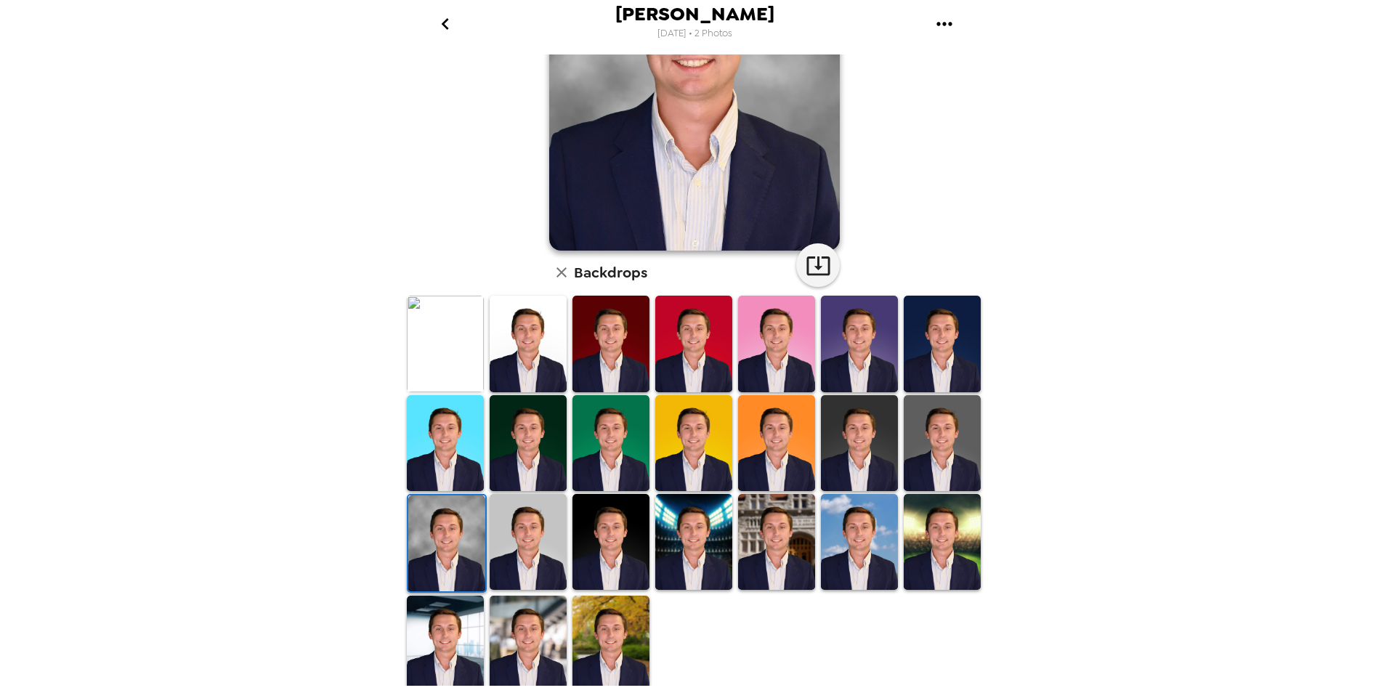
drag, startPoint x: 487, startPoint y: 558, endPoint x: 762, endPoint y: 614, distance: 280.0
click at [762, 614] on div at bounding box center [697, 493] width 587 height 399
click at [586, 516] on img at bounding box center [610, 542] width 77 height 96
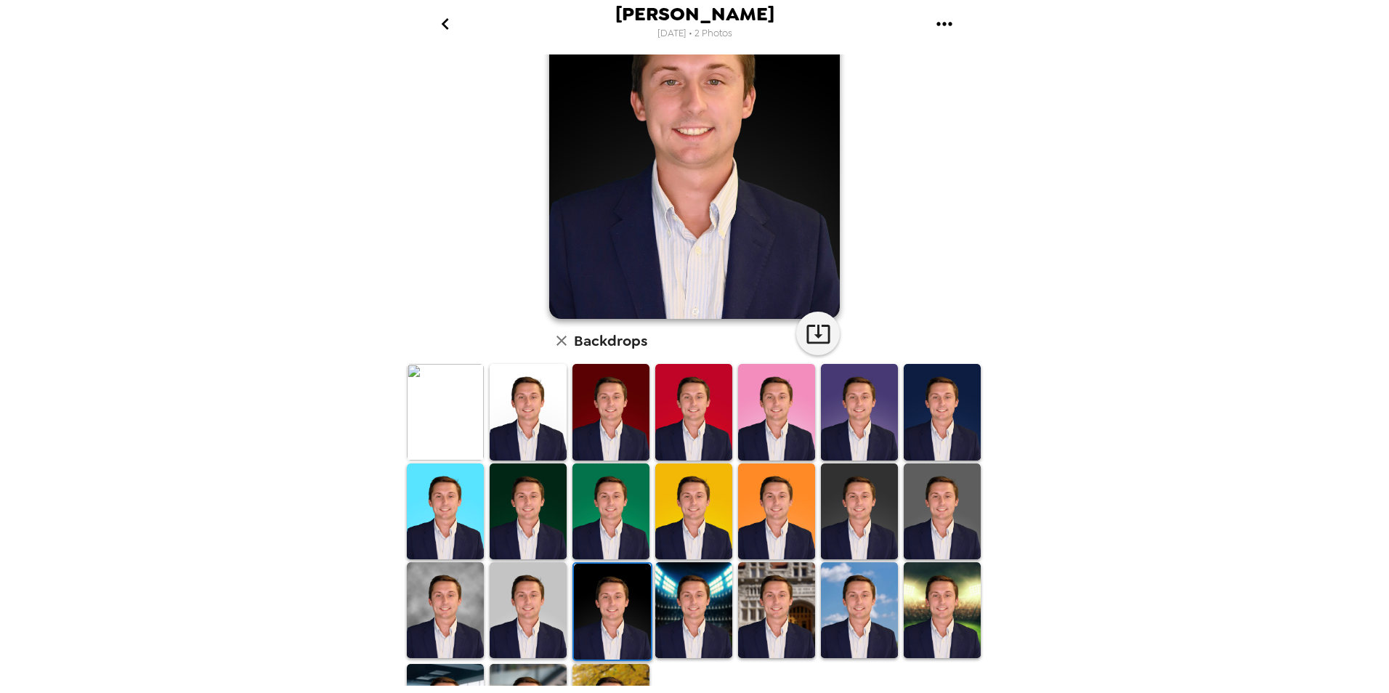
scroll to position [113, 0]
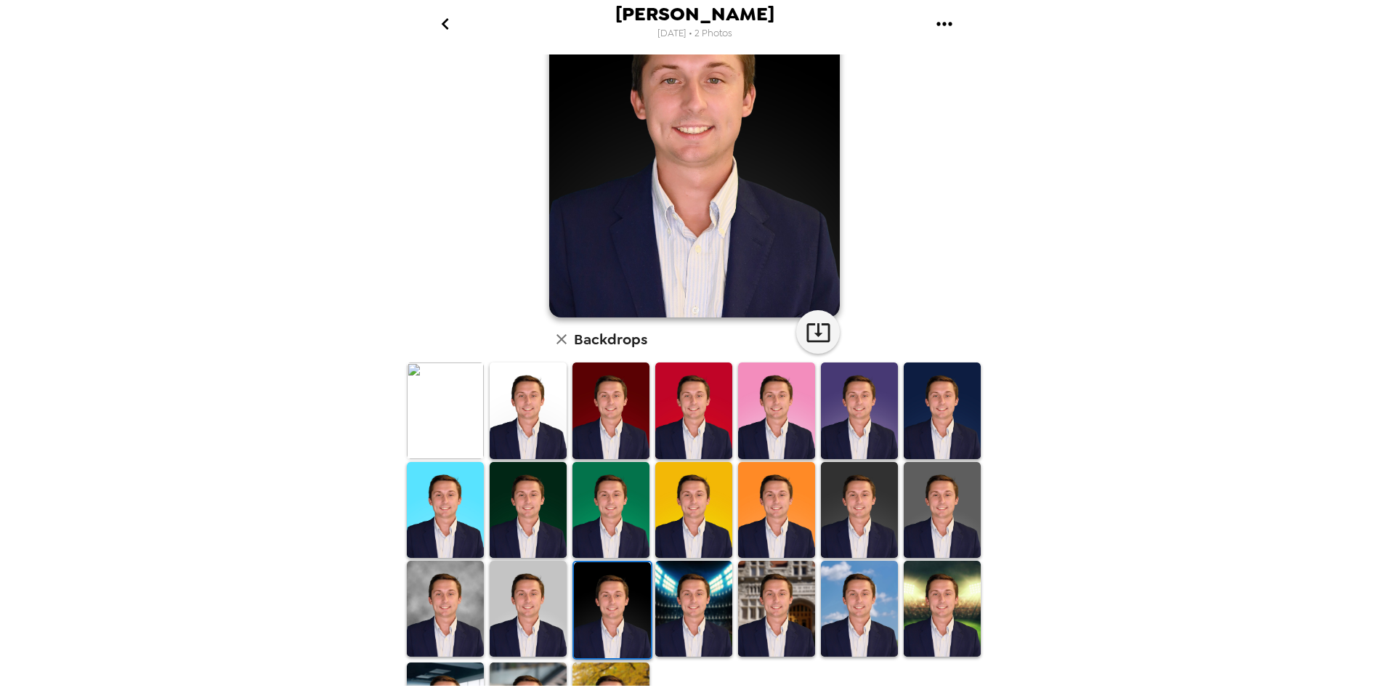
click at [929, 511] on img at bounding box center [941, 510] width 77 height 96
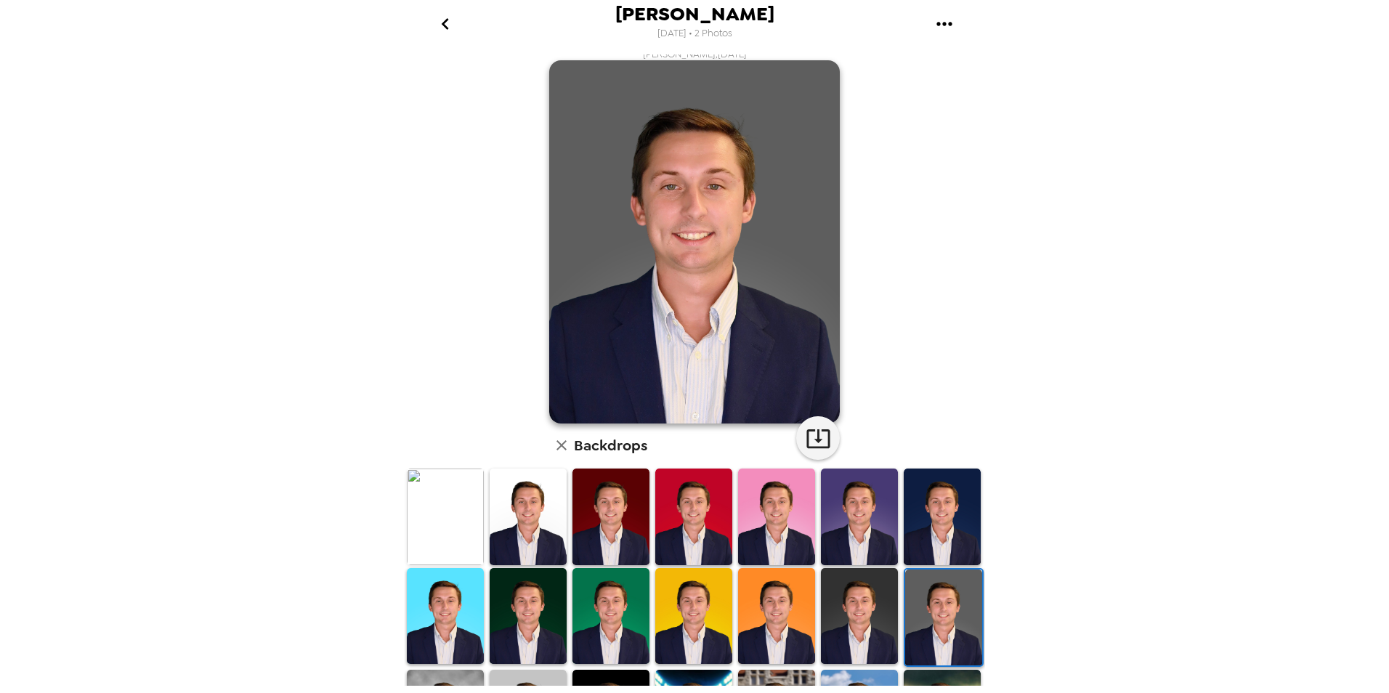
scroll to position [6, 0]
click at [442, 23] on icon "go back" at bounding box center [444, 24] width 7 height 12
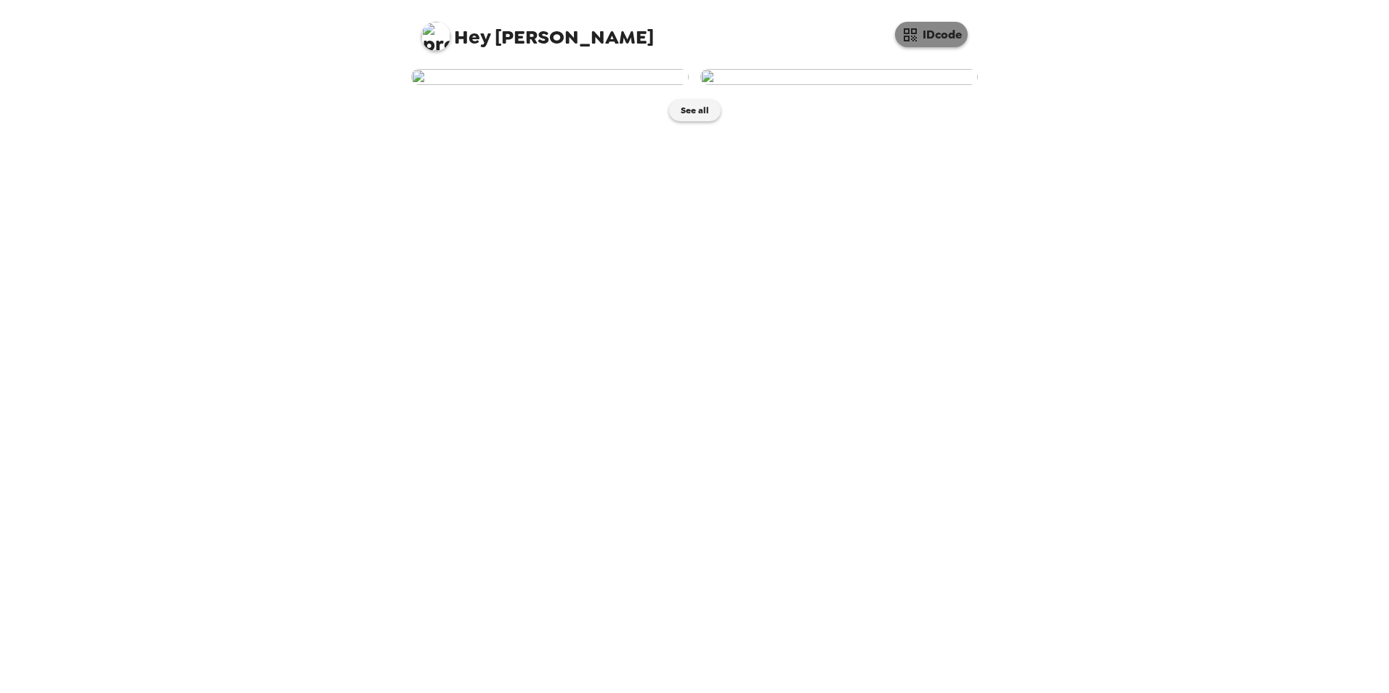
click at [958, 41] on button "IDcode" at bounding box center [931, 34] width 73 height 25
